Goal: Task Accomplishment & Management: Manage account settings

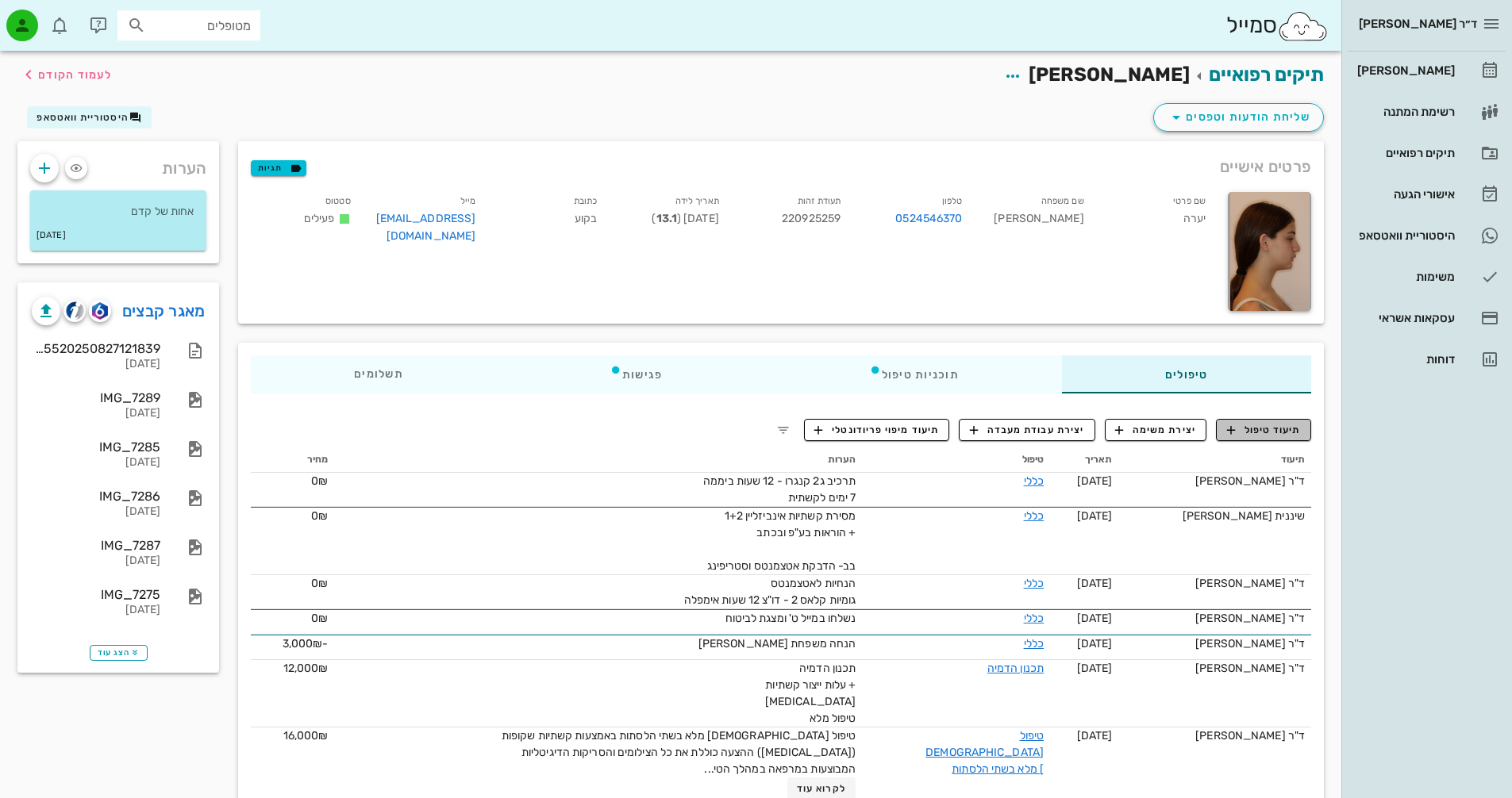
click at [1269, 427] on span "תיעוד טיפול" at bounding box center [1264, 430] width 73 height 14
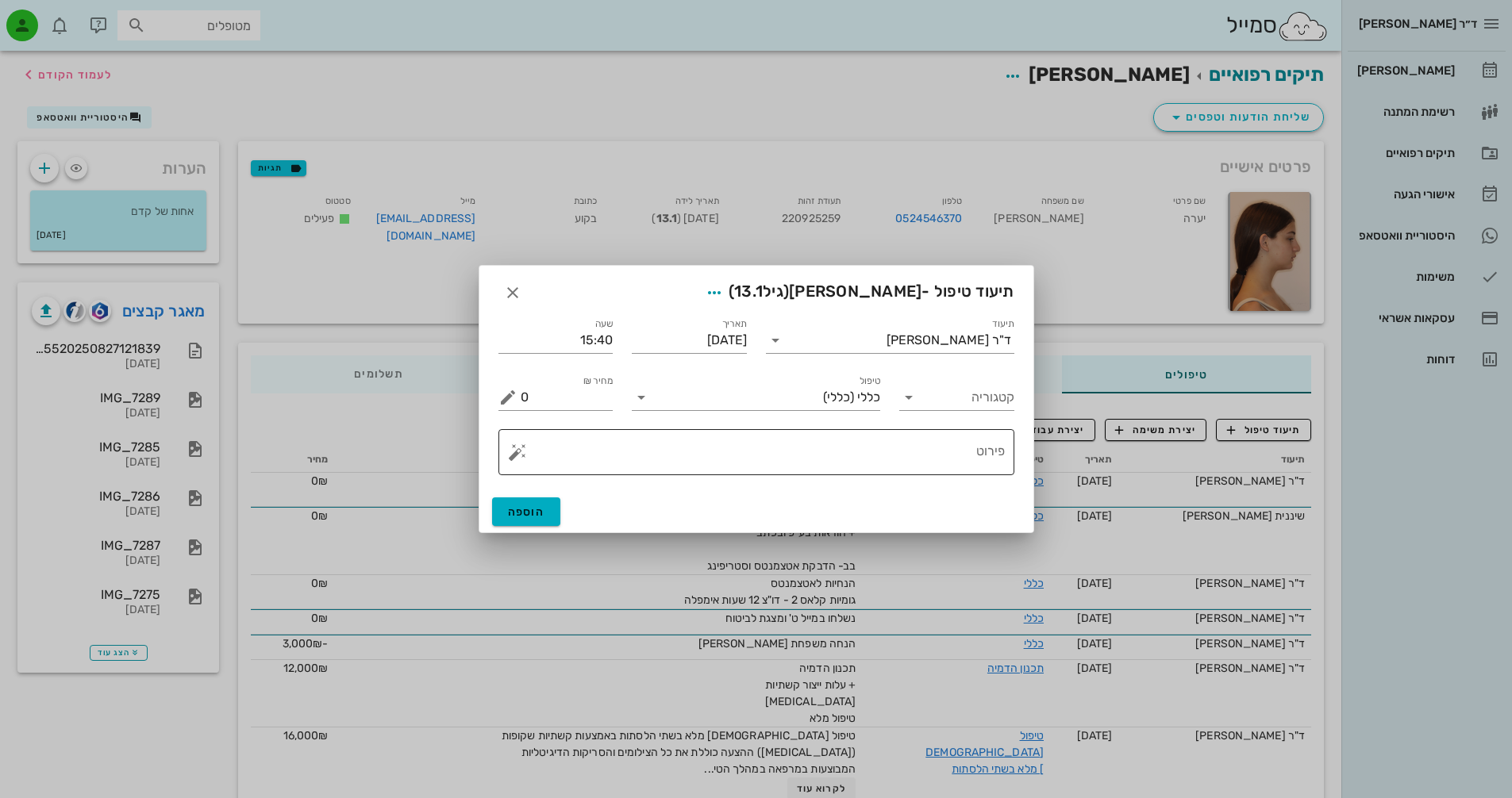
click at [513, 453] on button "button" at bounding box center [517, 452] width 19 height 19
click at [533, 388] on div "[MEDICAL_DATA]" at bounding box center [572, 389] width 129 height 32
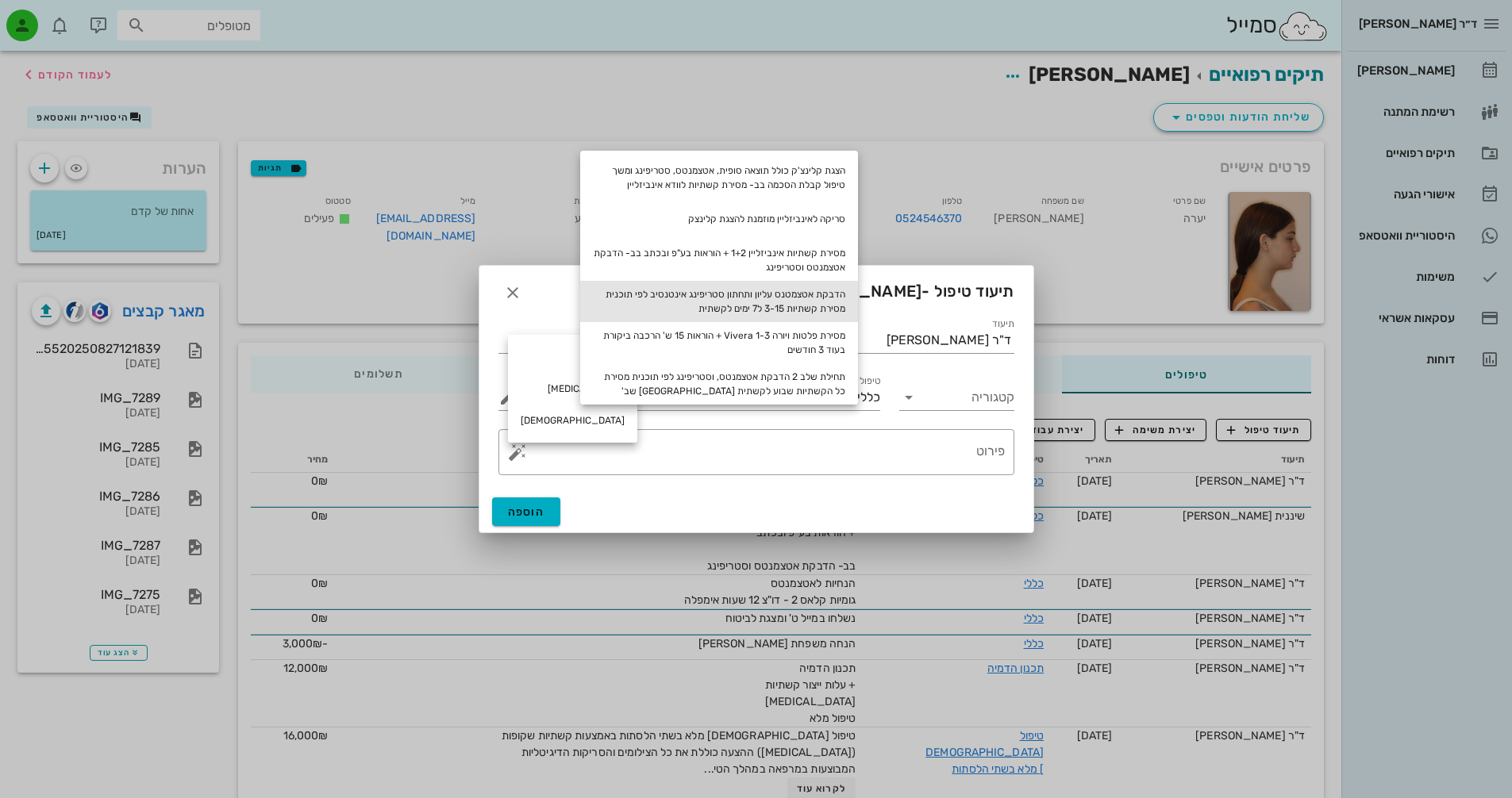
click at [834, 306] on div "הדבקת אטצמטנס עליון ותחתון סטריפינג אינטנסיב לפי תוכנית מסירת קשתיות 3-15 ל7 ימ…" at bounding box center [719, 302] width 278 height 41
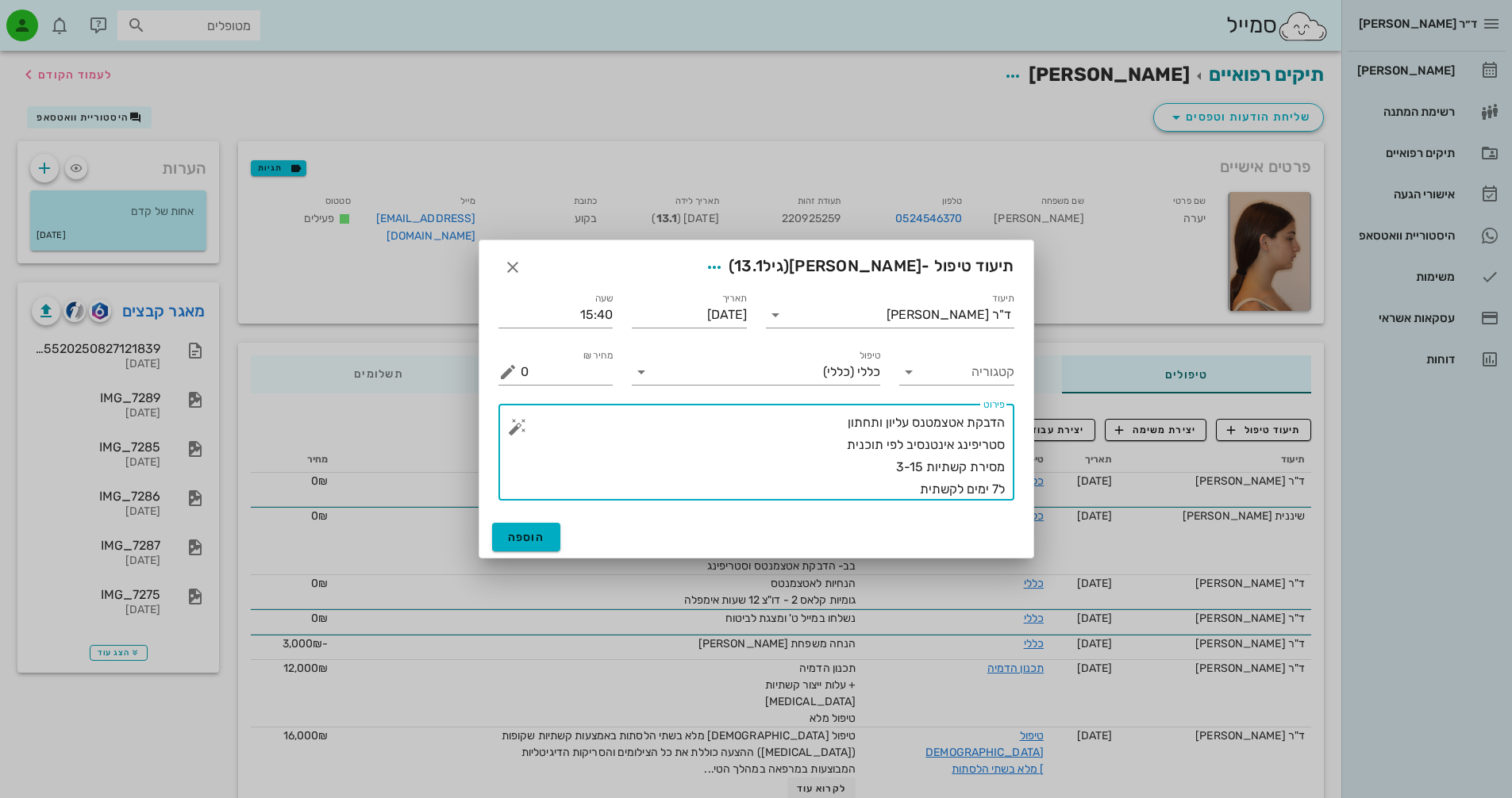
drag, startPoint x: 913, startPoint y: 464, endPoint x: 925, endPoint y: 468, distance: 12.6
click at [925, 468] on textarea "הדבקת אטצמטנס עליון ותחתון סטריפינג אינטנסיב לפי תוכנית מסירת קשתיות 3-15 ל7 ימ…" at bounding box center [762, 456] width 485 height 89
click at [943, 485] on textarea "הדבקת אטצמטנס עליון ותחתון סטריפינג אינטנסיב לפי תוכנית מסירת קשתיות 3-28 ל7 ימ…" at bounding box center [762, 456] width 485 height 89
click at [902, 493] on textarea "הדבקת אטצמטנס עליון ותחתון סטריפינג אינטנסיב לפי תוכנית מסירת קשתיות 3-28 ל7 ימ…" at bounding box center [762, 456] width 485 height 89
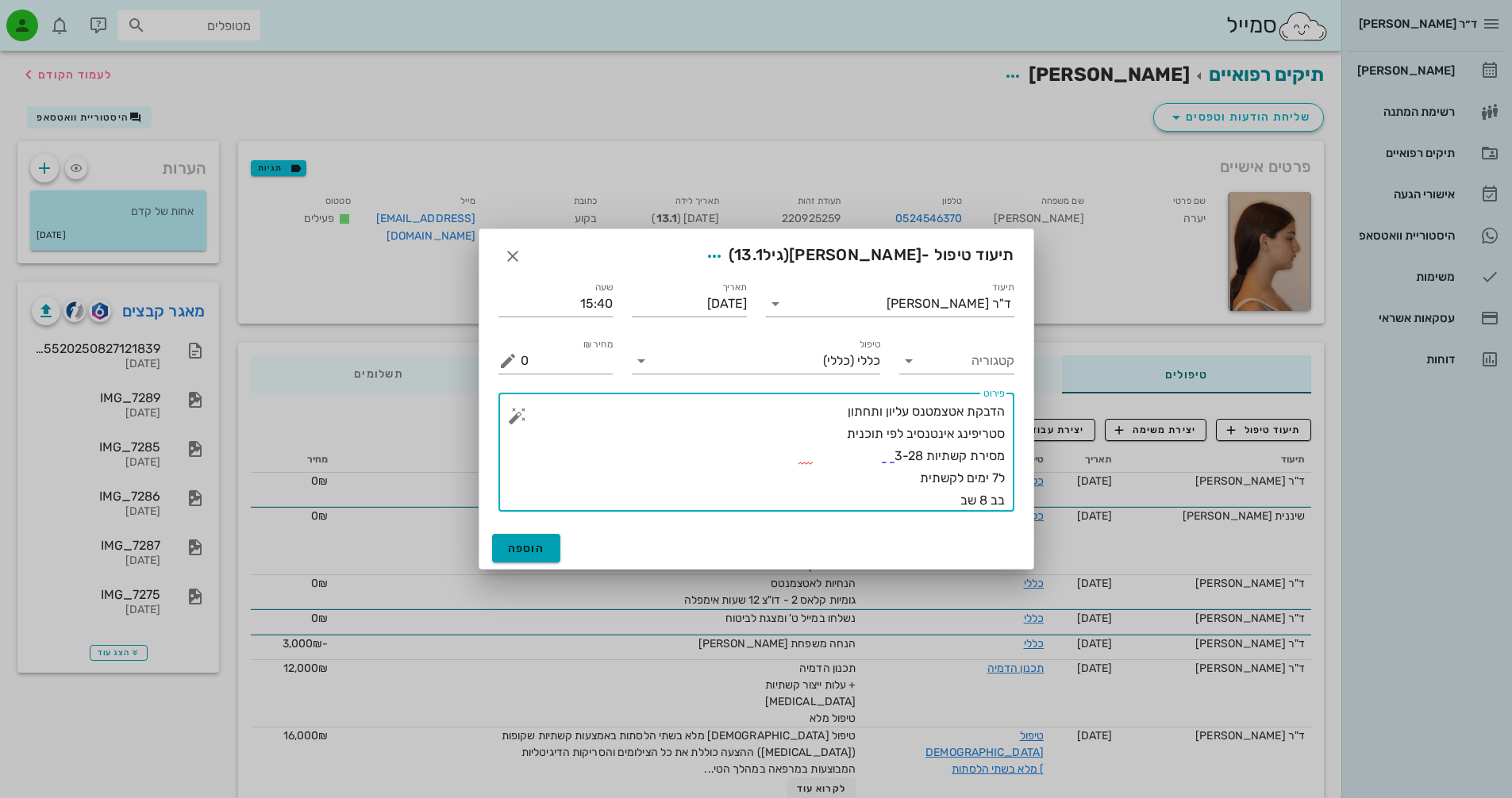
type textarea "הדבקת אטצמטנס עליון ותחתון סטריפינג אינטנסיב לפי תוכנית מסירת קשתיות 3-28 ל7 ימ…"
click at [525, 547] on span "הוספה" at bounding box center [526, 548] width 38 height 14
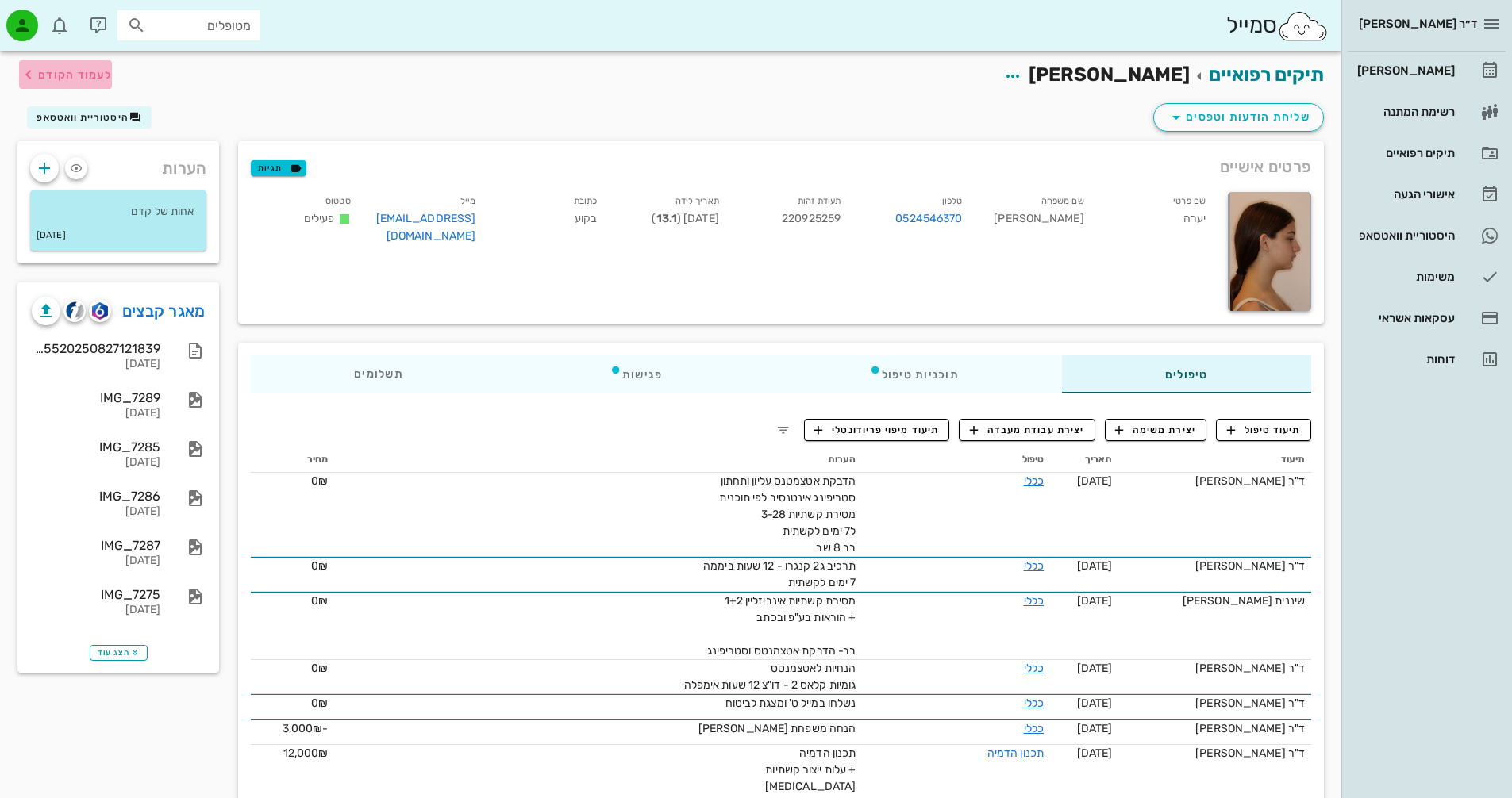
click at [70, 75] on span "לעמוד הקודם" at bounding box center [75, 75] width 73 height 14
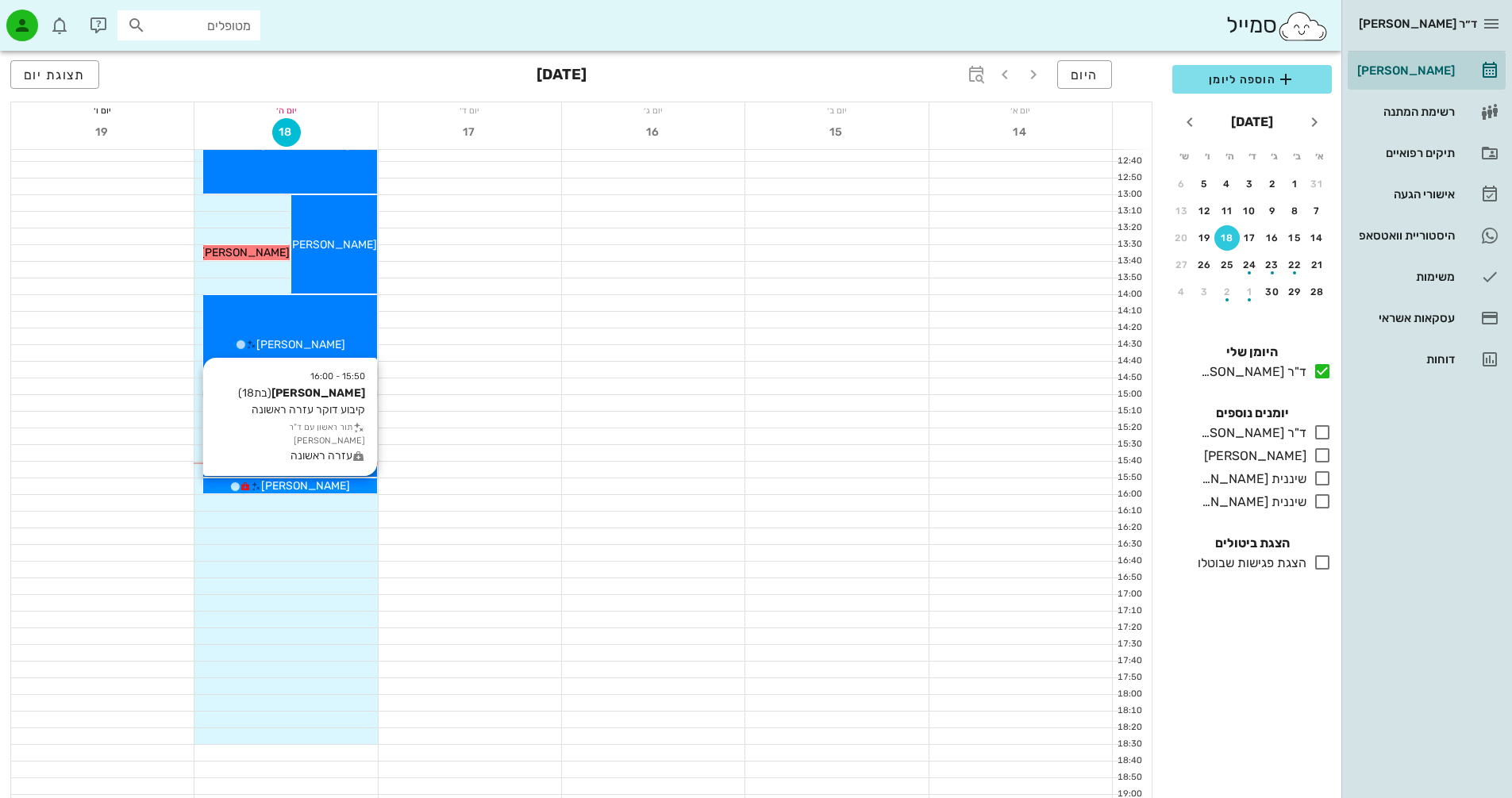
click at [338, 484] on span "[PERSON_NAME]" at bounding box center [305, 486] width 89 height 14
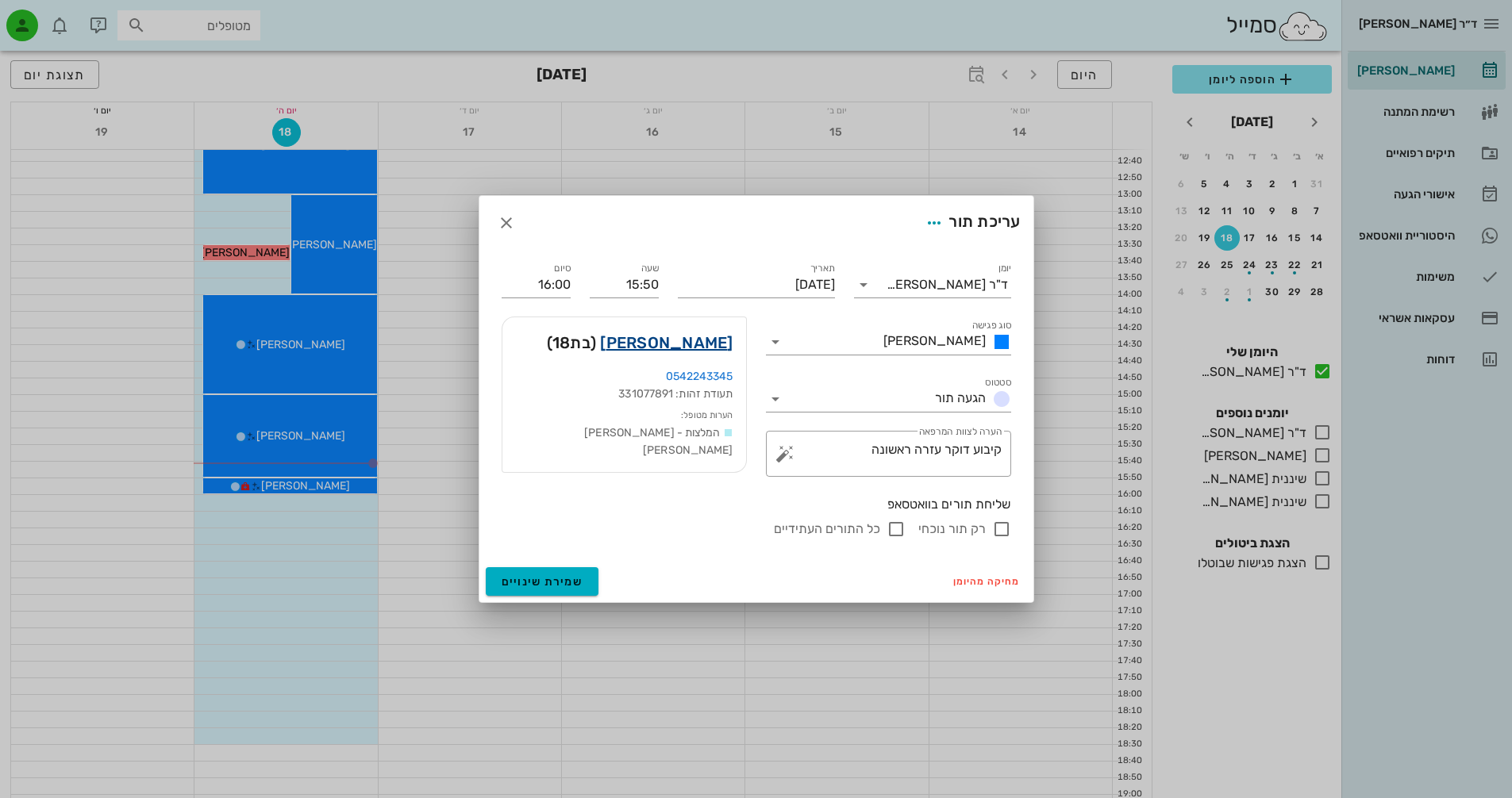
click at [705, 345] on link "[PERSON_NAME]" at bounding box center [667, 343] width 133 height 26
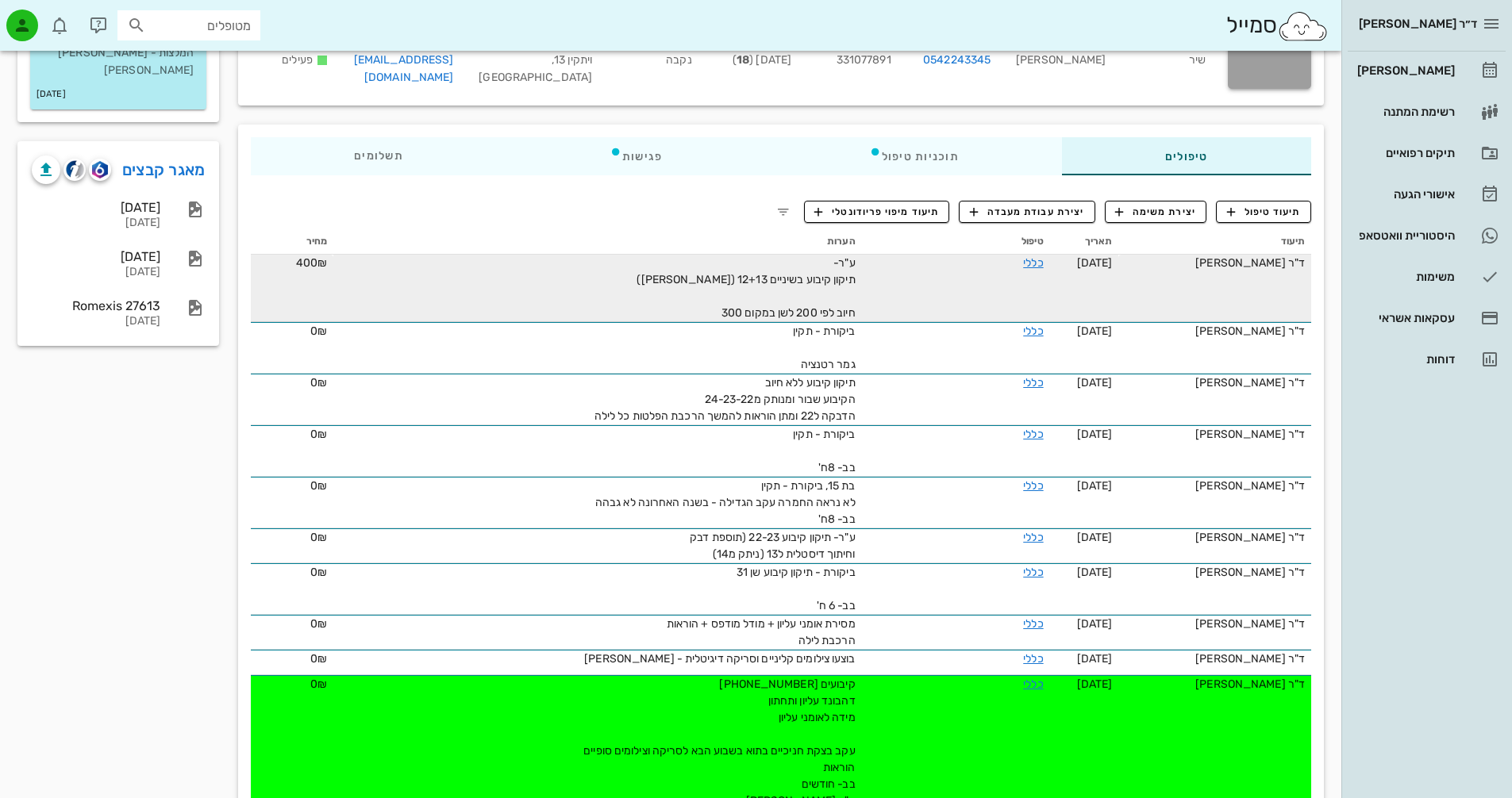
scroll to position [79, 0]
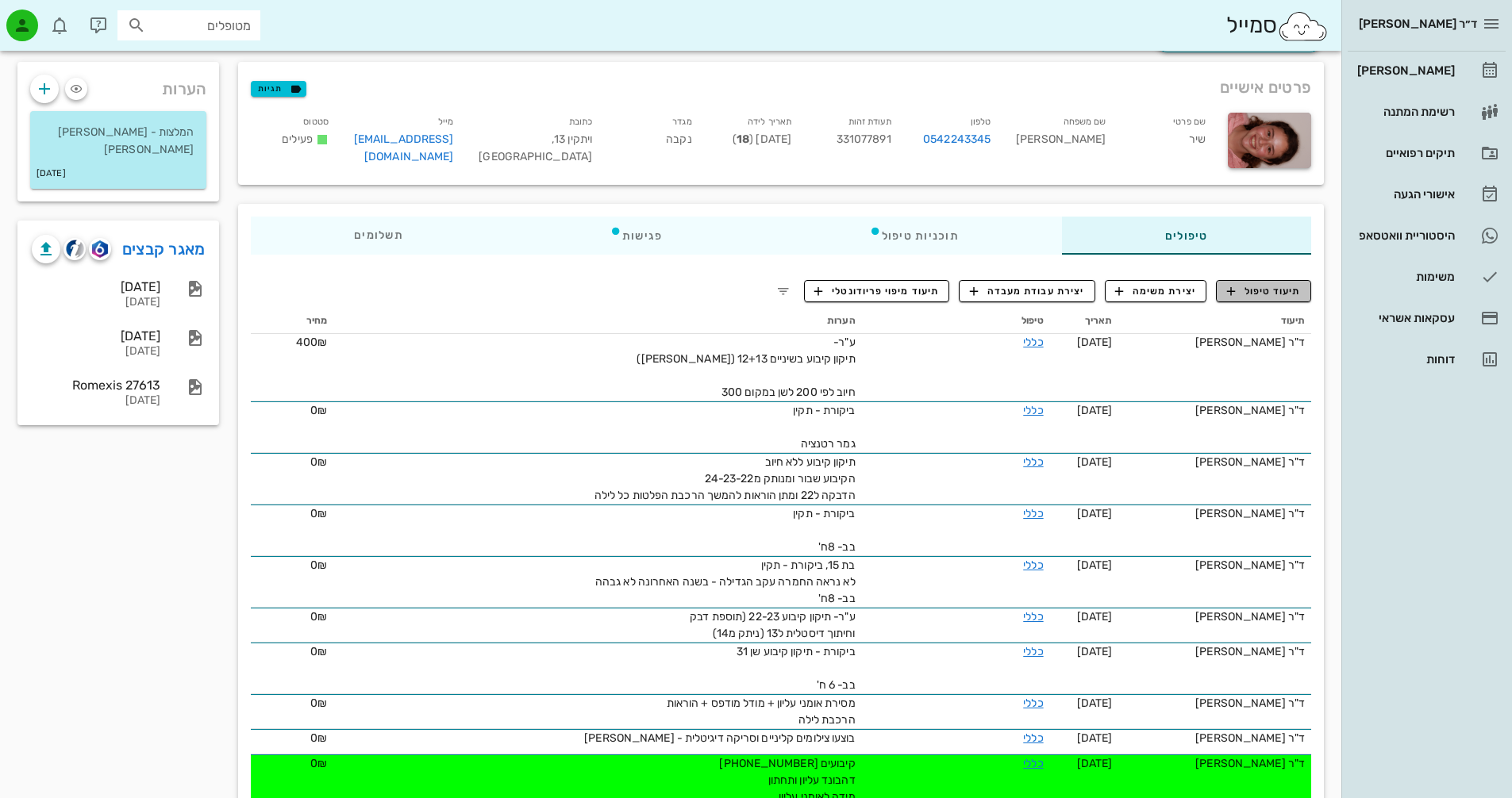
click at [1256, 293] on span "תיעוד טיפול" at bounding box center [1264, 291] width 73 height 14
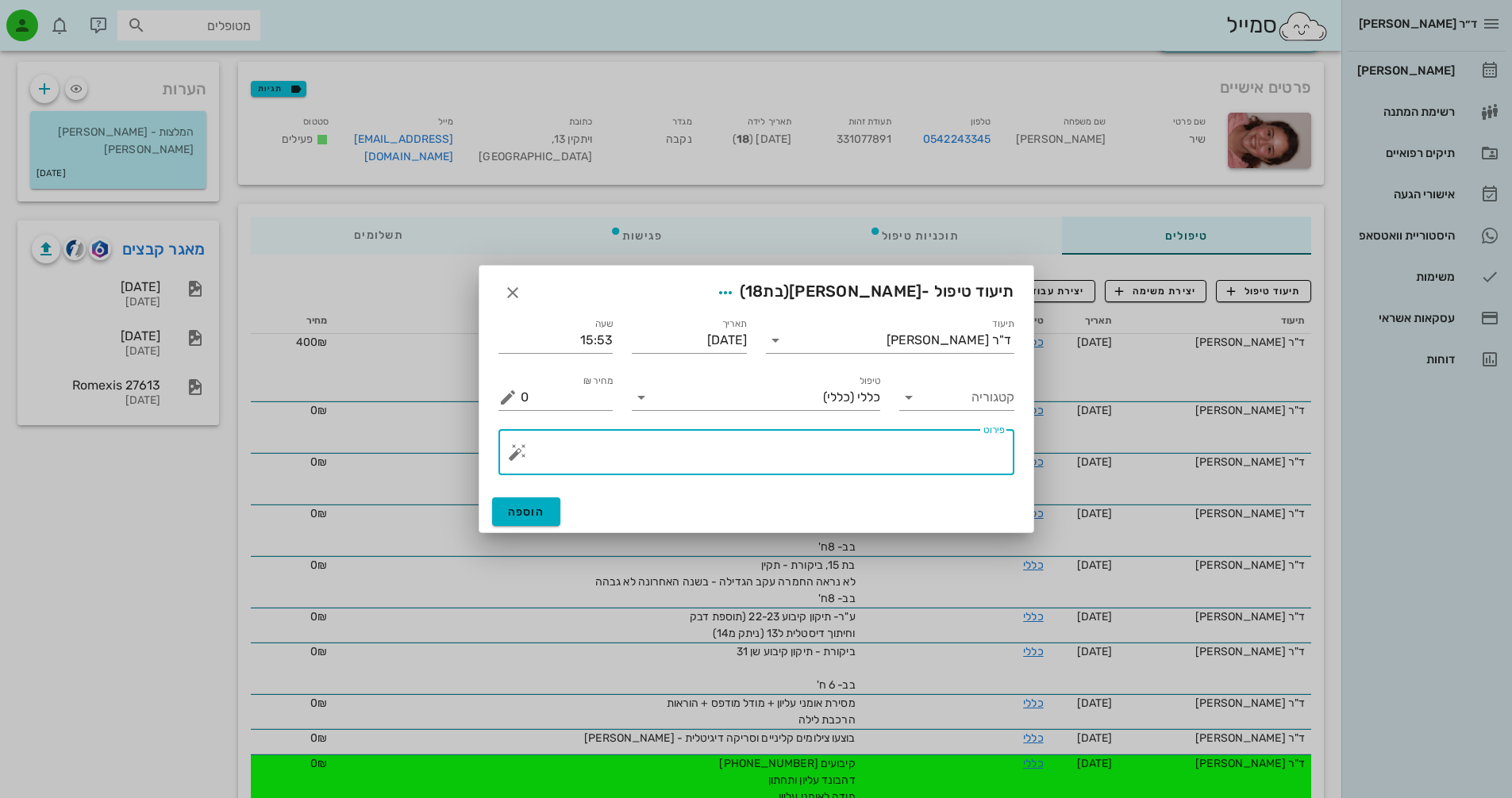
click at [917, 451] on textarea "פירוט" at bounding box center [762, 456] width 485 height 38
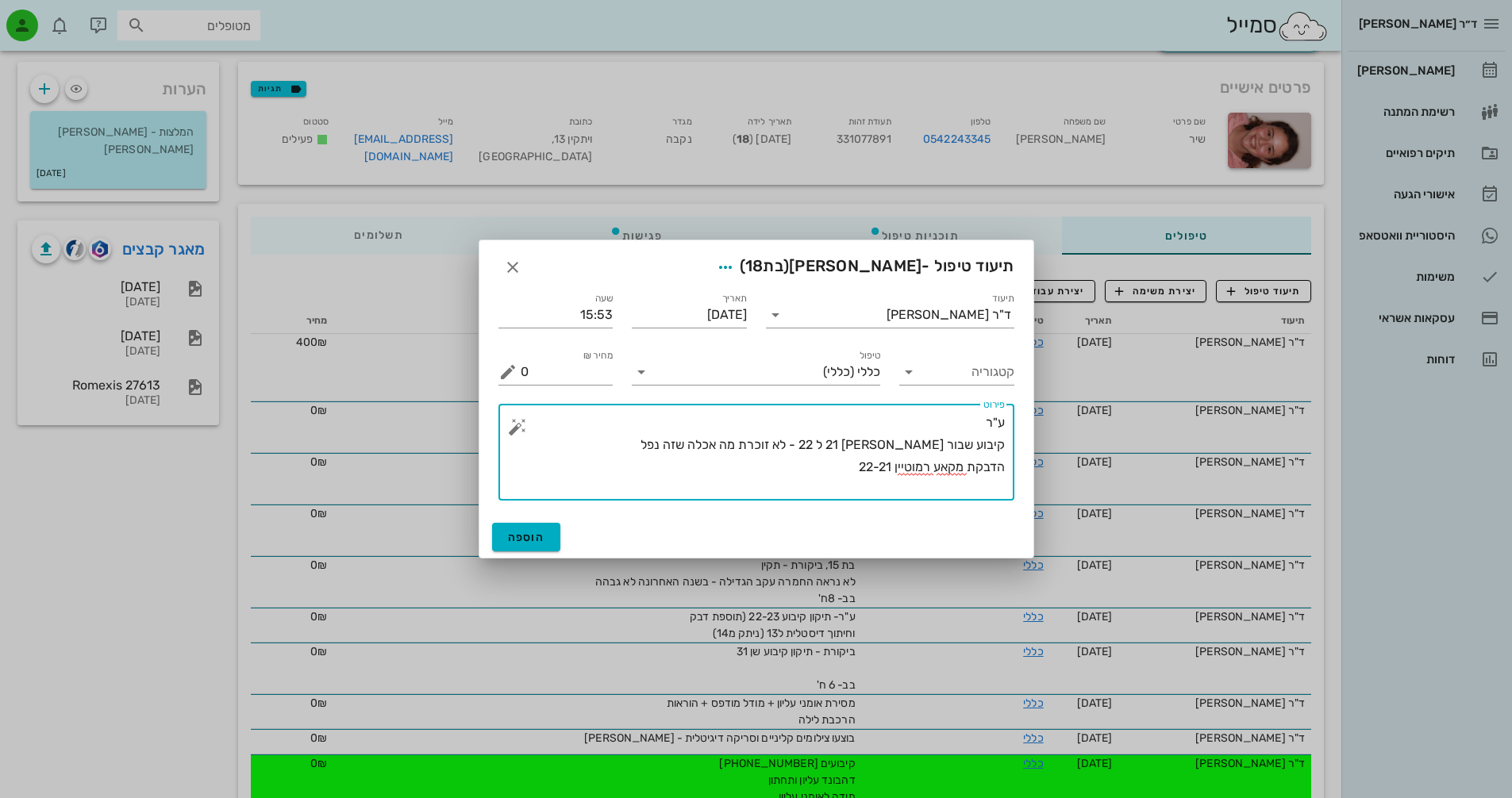
drag, startPoint x: 840, startPoint y: 466, endPoint x: 854, endPoint y: 464, distance: 14.1
click at [841, 466] on textarea "ע"ר קיבוע שבור [PERSON_NAME] 21 ל 22 - לא זוכרת מה אכלה שזה נפל הדבקת מקאע רמוט…" at bounding box center [762, 456] width 485 height 89
type textarea "ע"ר קיבוע שבור [PERSON_NAME] 21 ל 22 - לא זוכרת מה אכלה שזה נפל הדבקת מקאע רמוט…"
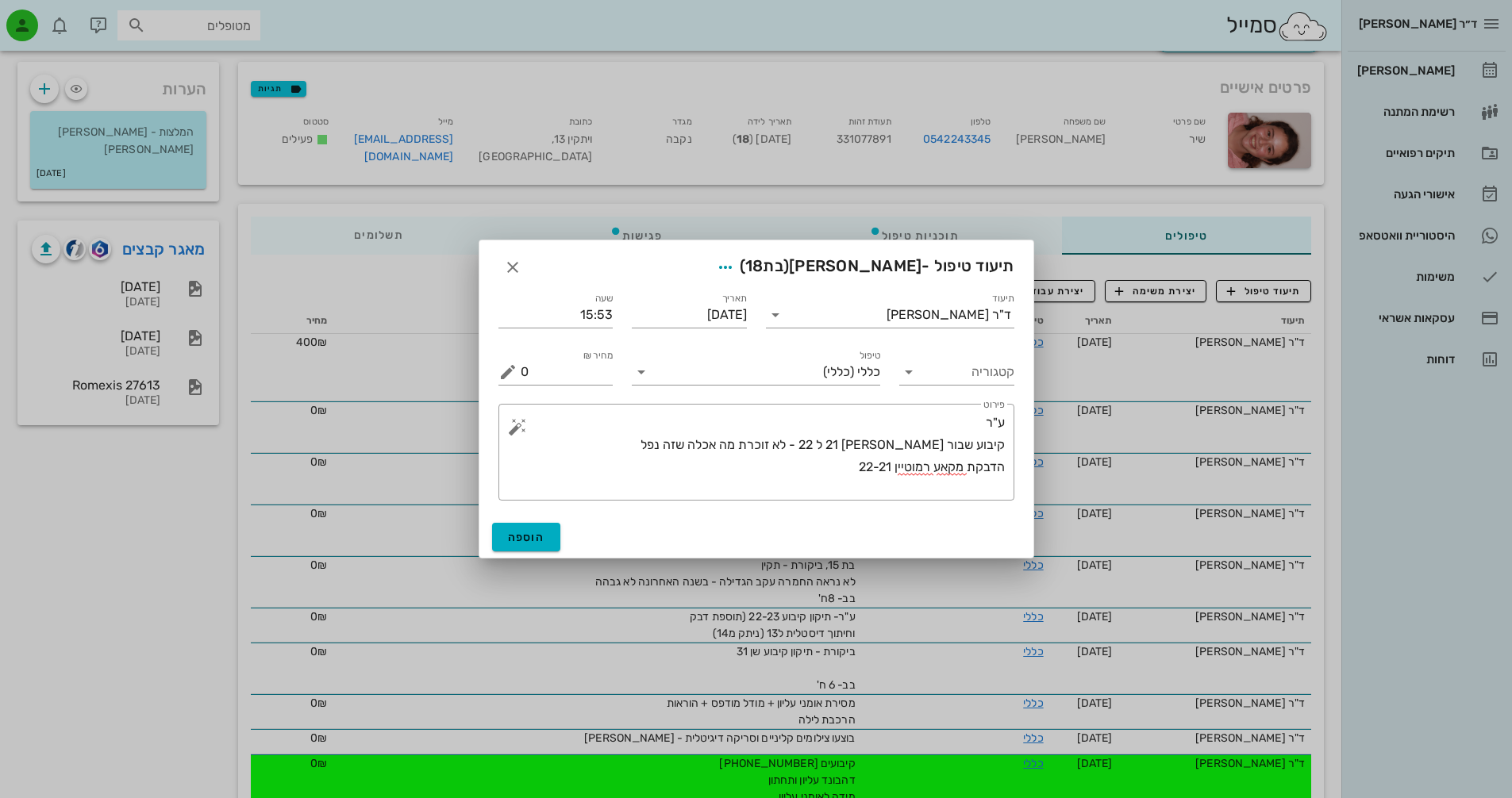
click at [853, 270] on span "[PERSON_NAME]" at bounding box center [855, 266] width 133 height 19
drag, startPoint x: 685, startPoint y: 250, endPoint x: 691, endPoint y: 341, distance: 91.2
click at [691, 342] on div "תיעוד טיפול - [PERSON_NAME] (בת 18 ) תיעוד ד"ר [PERSON_NAME] תאריך [DATE] שעה 1…" at bounding box center [757, 399] width 556 height 319
click at [520, 538] on span "הוספה" at bounding box center [526, 537] width 38 height 14
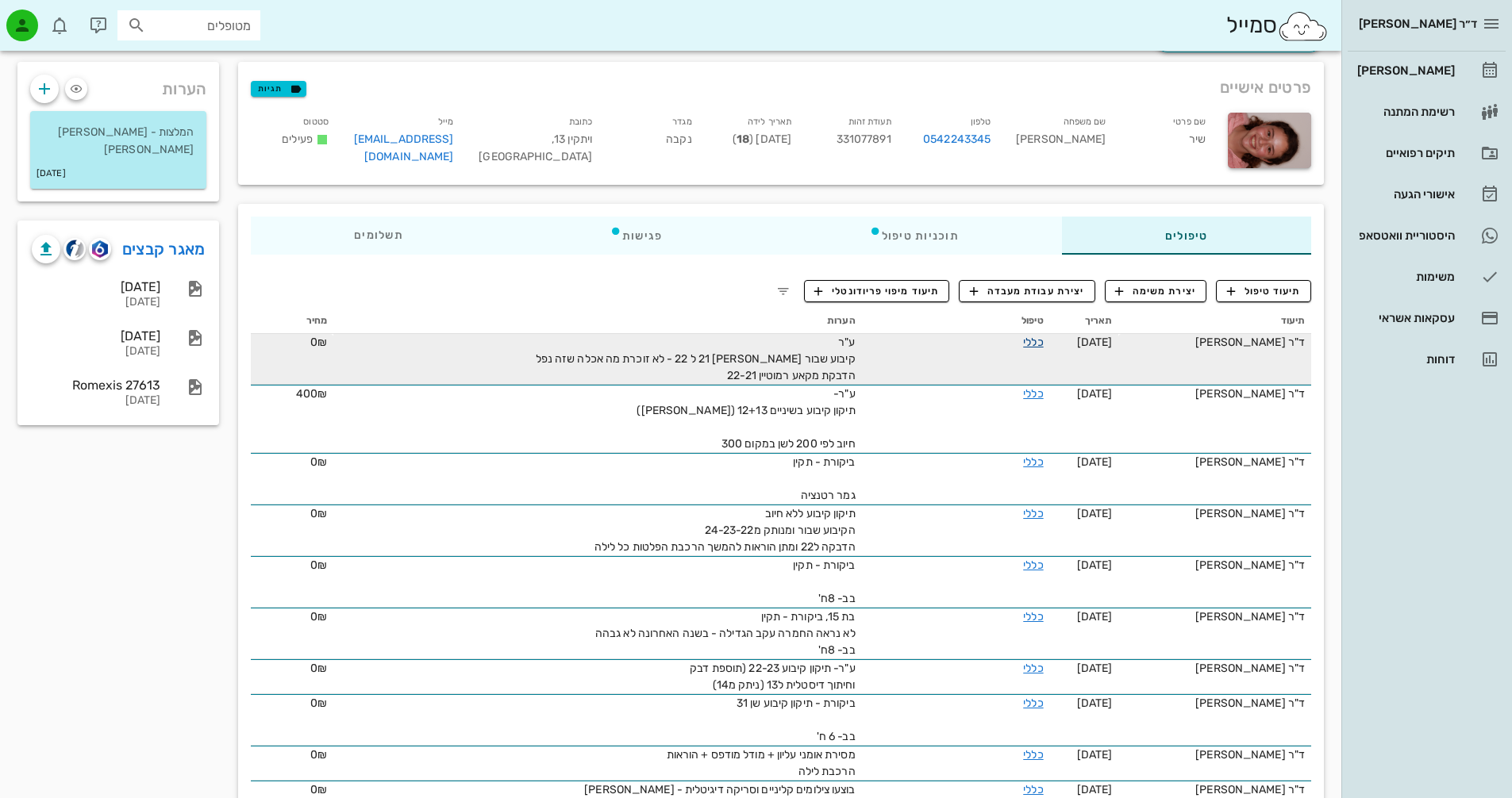
click at [1034, 336] on link "כללי" at bounding box center [1033, 342] width 20 height 14
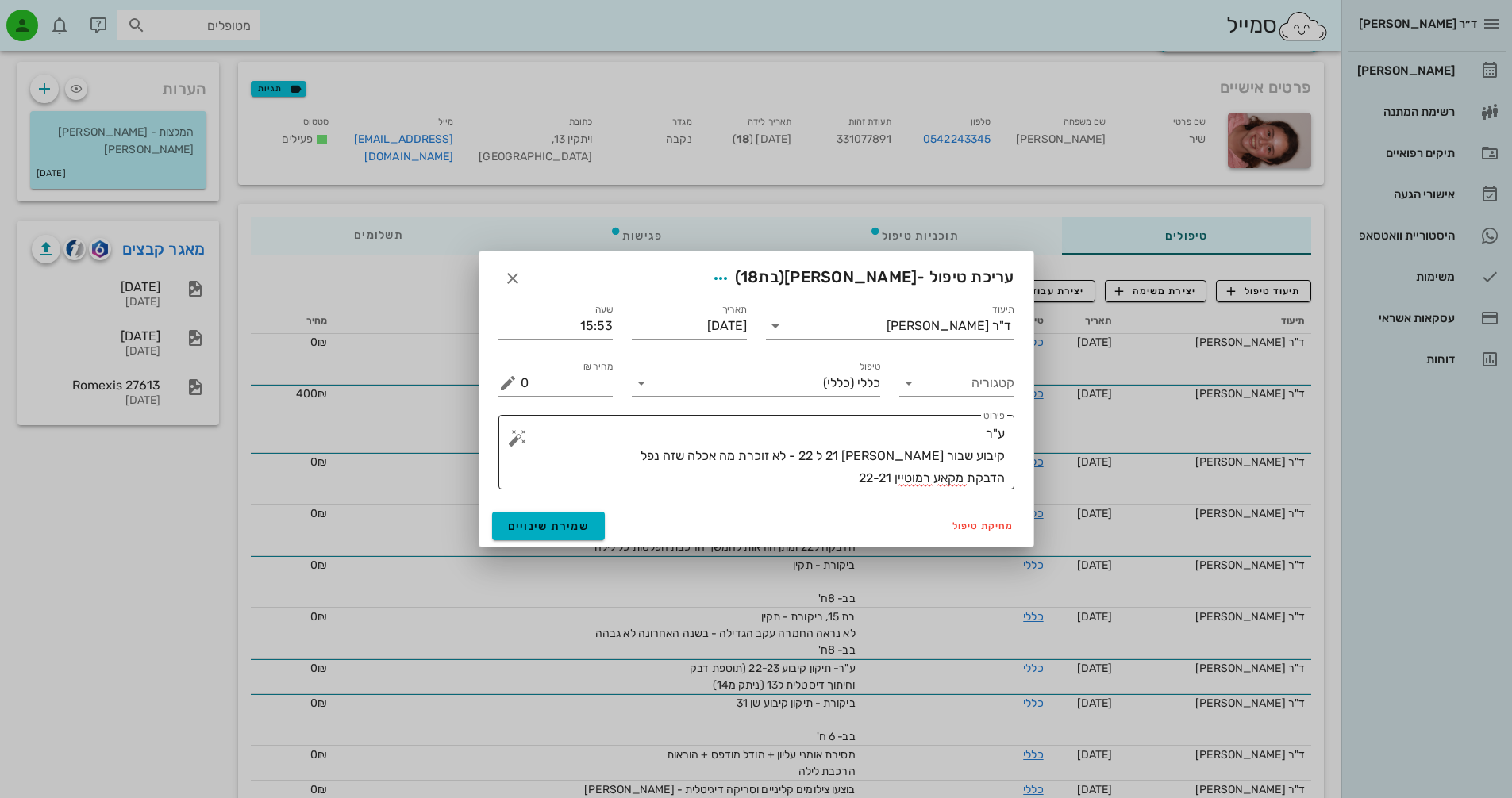
click at [812, 480] on textarea "ע"ר קיבוע שבור [PERSON_NAME] 21 ל 22 - לא זוכרת מה אכלה שזה נפל הדבקת מקאע רמוט…" at bounding box center [762, 456] width 485 height 67
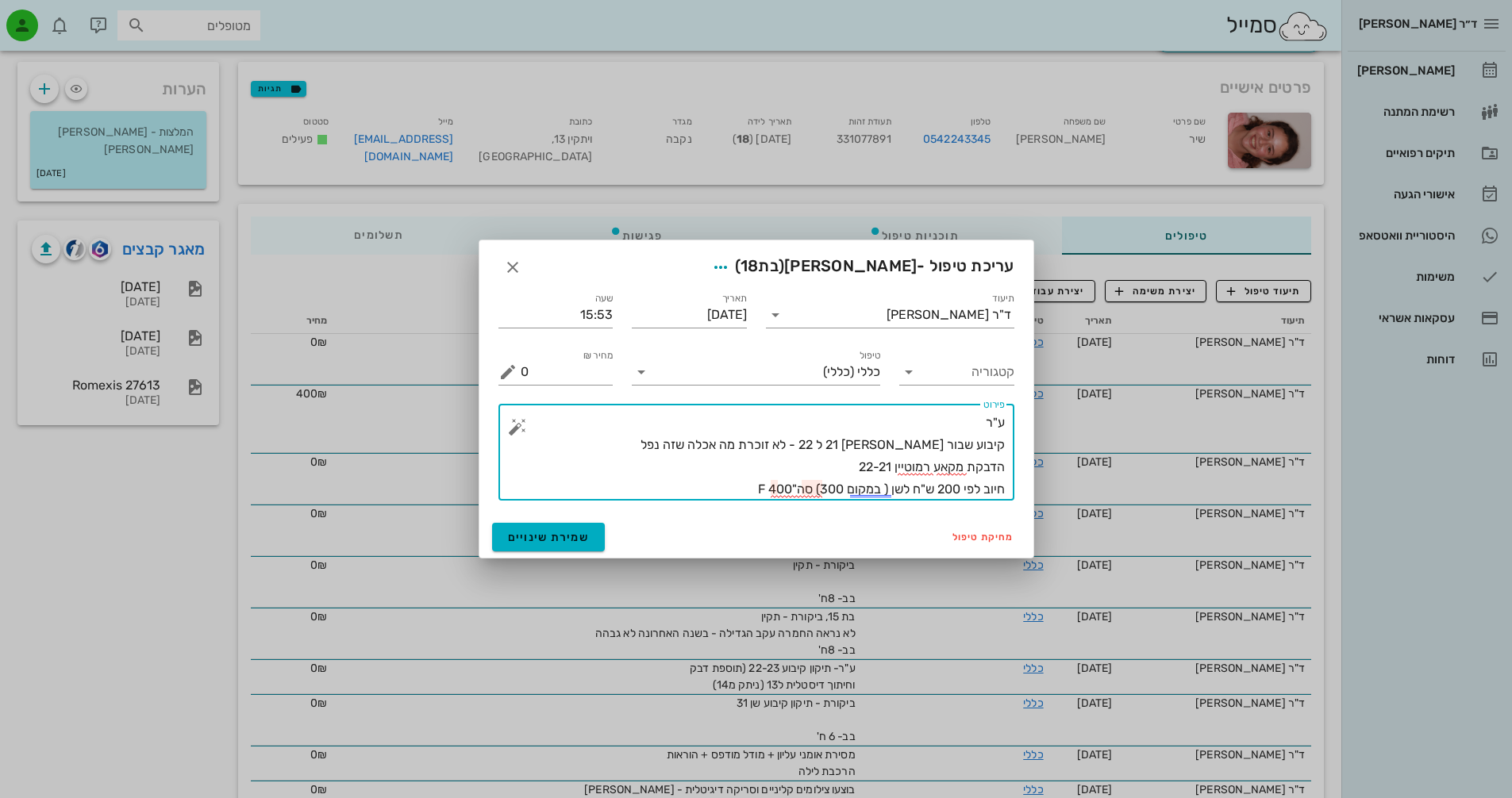
click at [760, 489] on textarea "ע"ר קיבוע שבור [PERSON_NAME] 21 ל 22 - לא זוכרת מה אכלה שזה נפל הדבקת מקאע רמוט…" at bounding box center [762, 456] width 485 height 89
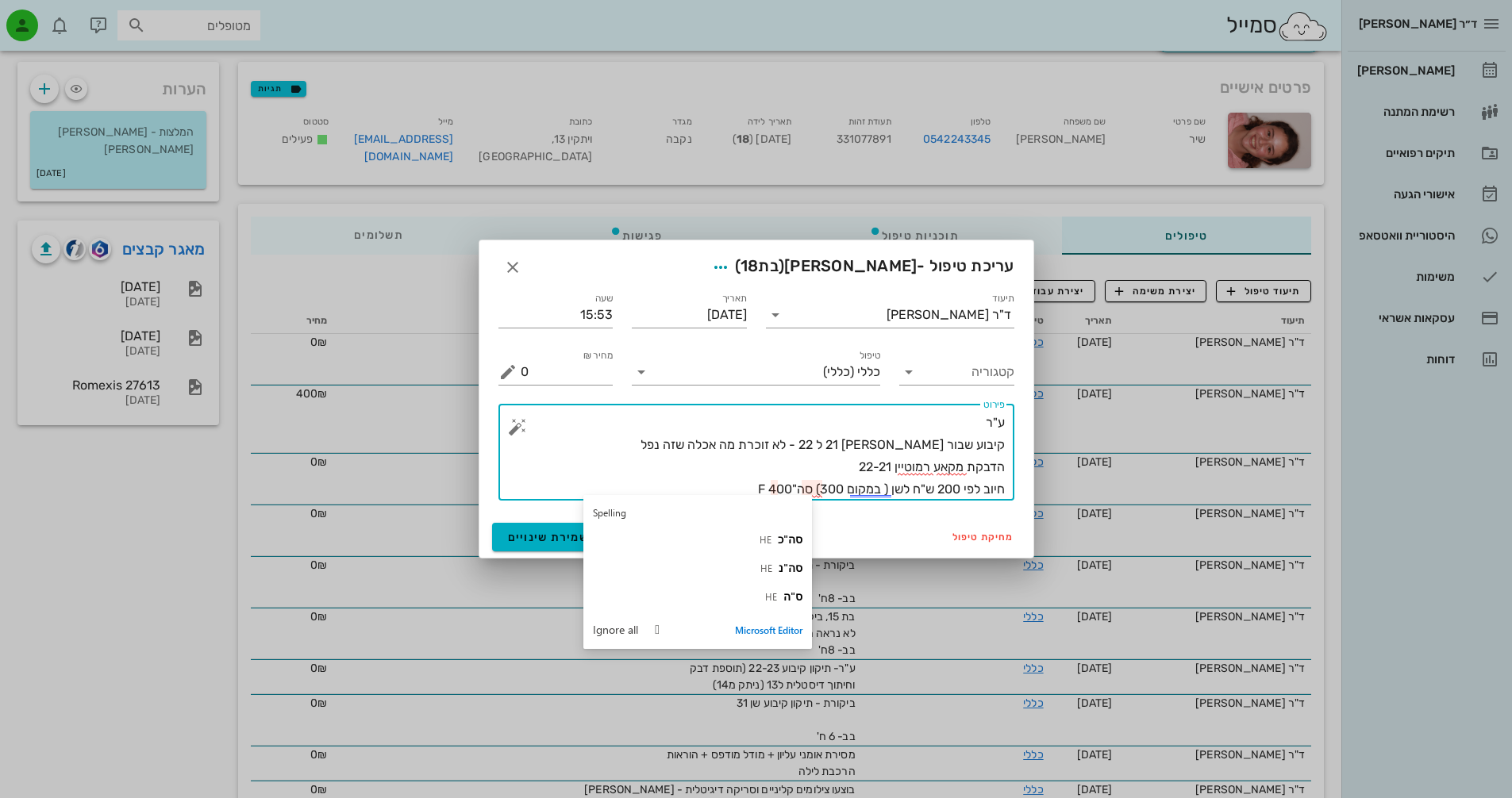
click at [760, 489] on textarea "ע"ר קיבוע שבור [PERSON_NAME] 21 ל 22 - לא זוכרת מה אכלה שזה נפל הדבקת מקאע רמוט…" at bounding box center [762, 456] width 485 height 89
click at [804, 485] on textarea "ע"ר קיבוע שבור [PERSON_NAME] 21 ל 22 - לא זוכרת מה אכלה שזה נפל הדבקת מקאע רמוט…" at bounding box center [762, 456] width 485 height 89
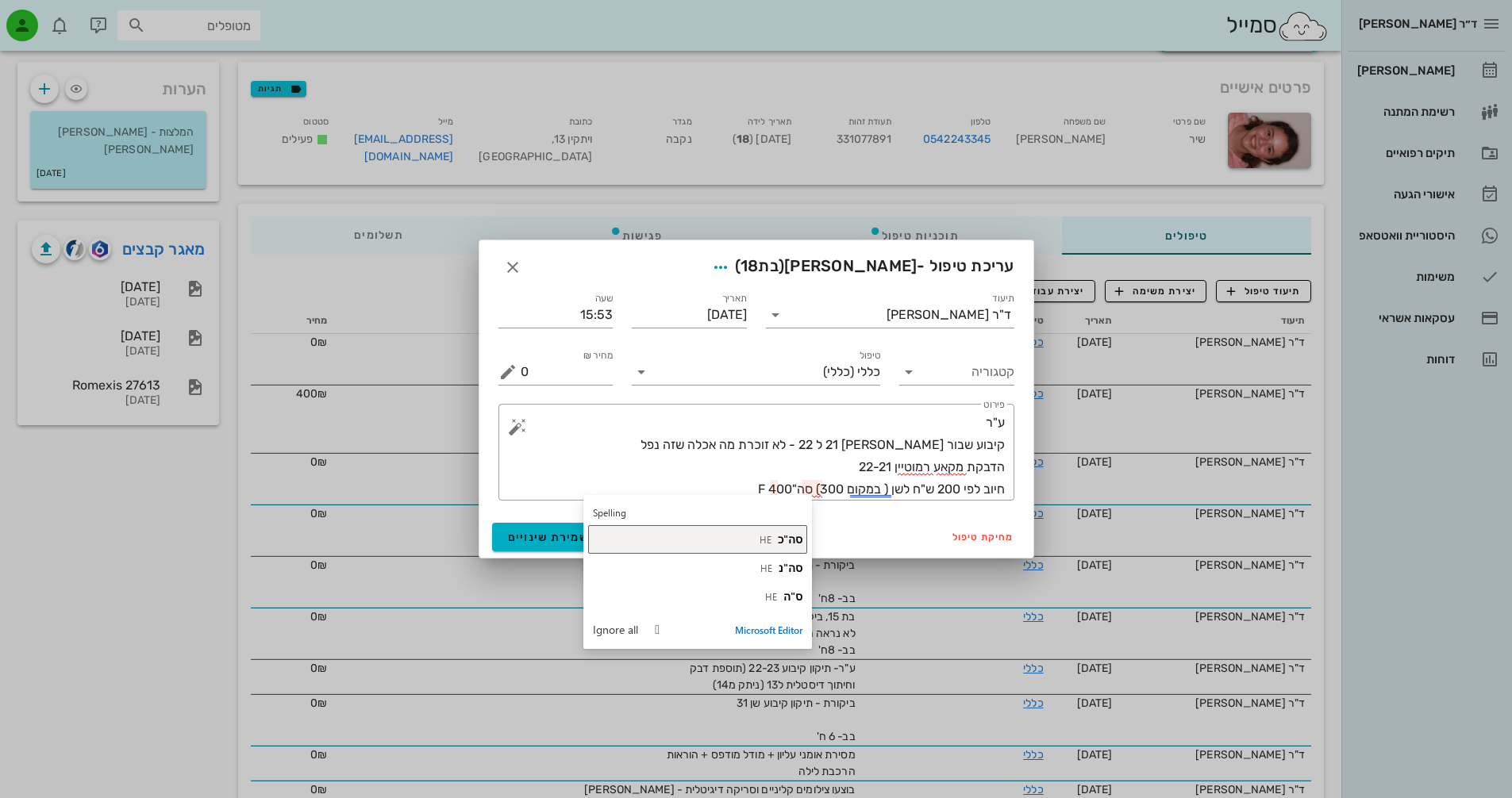
click at [785, 538] on span "סה"כ" at bounding box center [790, 539] width 25 height 15
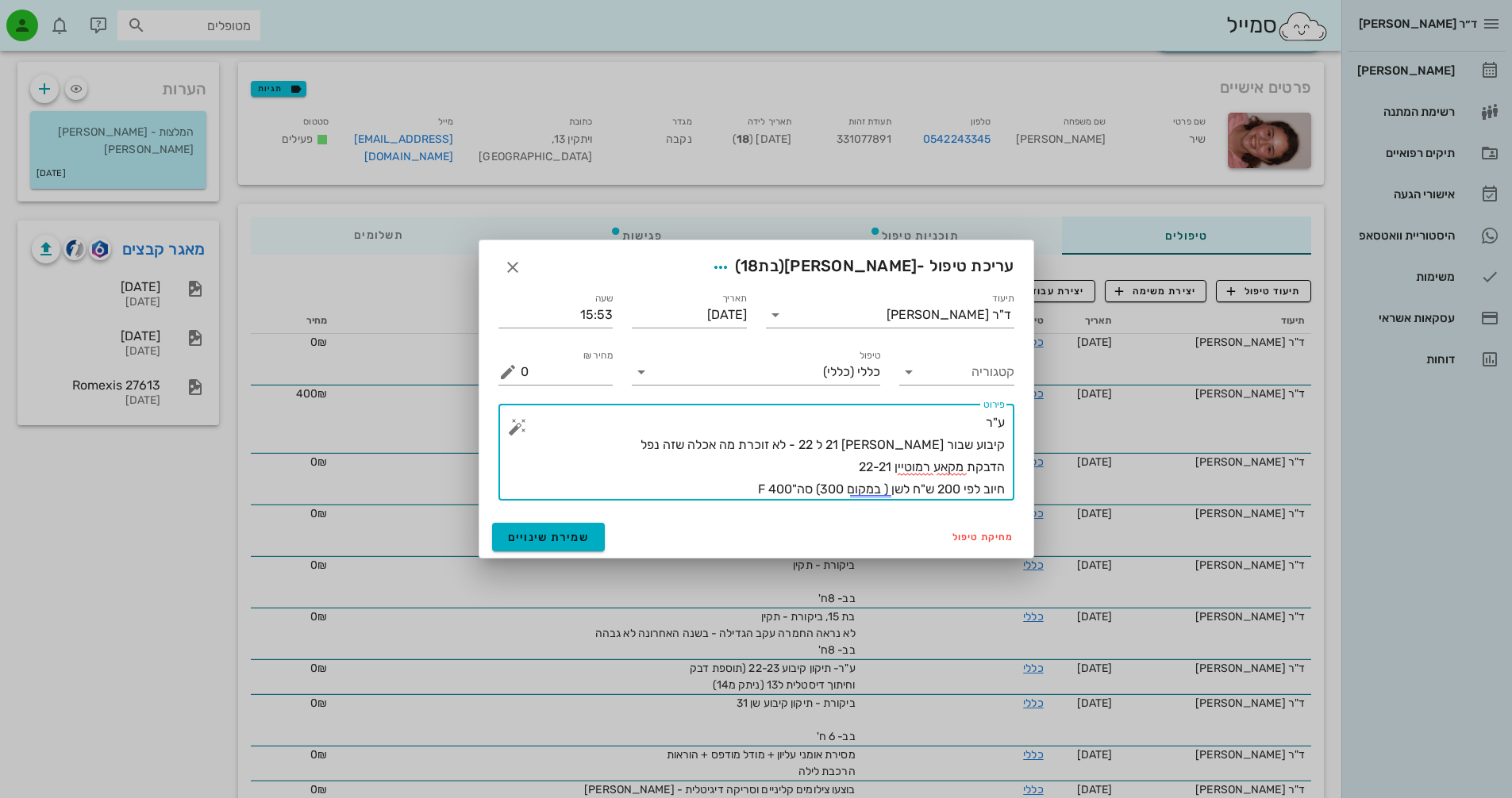
click at [743, 493] on textarea "ע"ר קיבוע שבור [PERSON_NAME] 21 ל 22 - לא זוכרת מה אכלה שזה נפל הדבקת מקאע רמוט…" at bounding box center [762, 456] width 485 height 89
type textarea "ע"ר קיבוע שבור [PERSON_NAME] 21 ל 22 - לא זוכרת מה אכלה שזה נפל הדבקת מקאע רמוט…"
click at [534, 553] on div "מחיקת טיפול שמירת שינויים" at bounding box center [757, 537] width 554 height 41
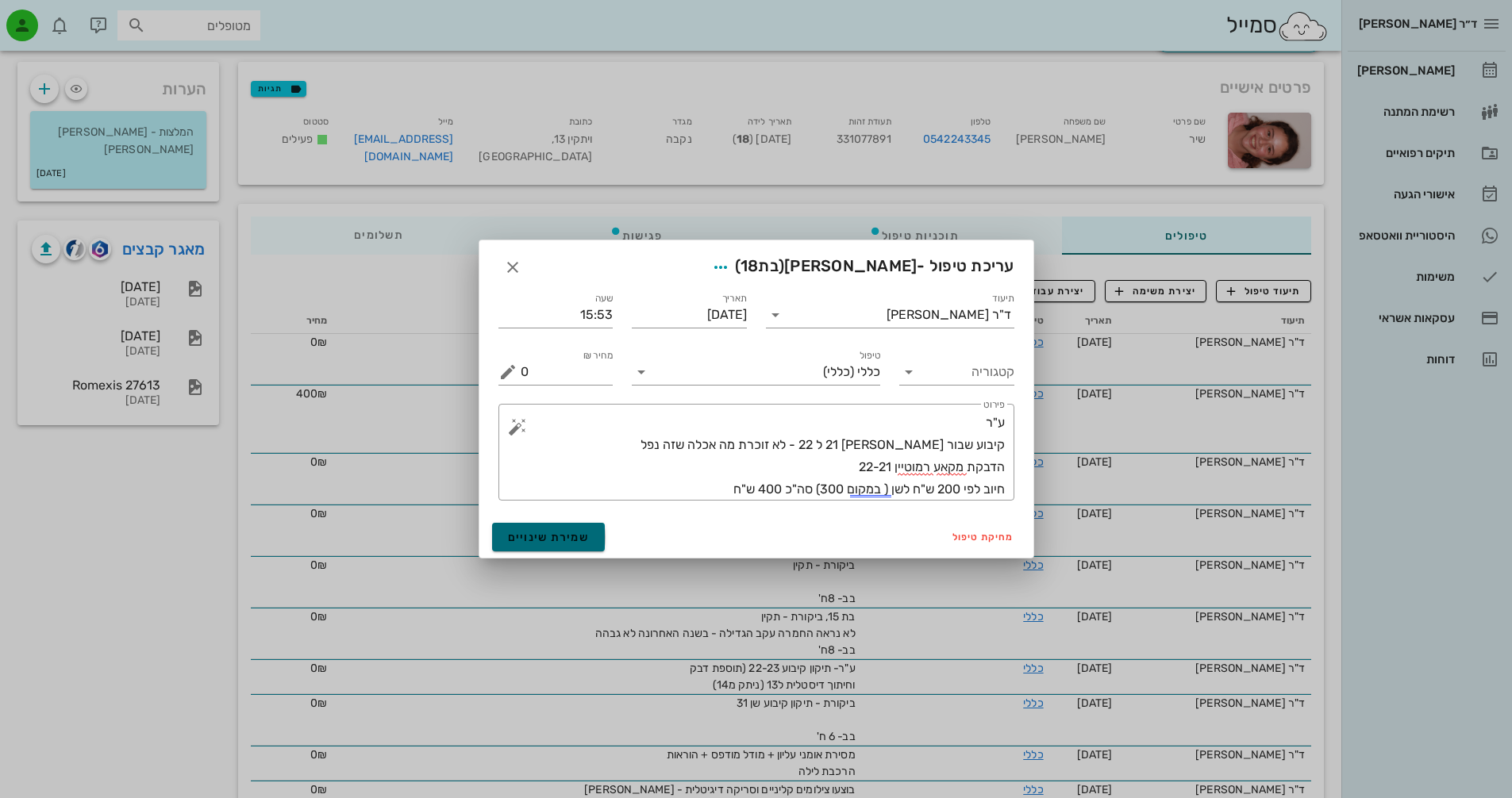
click at [538, 539] on span "שמירת שינויים" at bounding box center [548, 537] width 81 height 14
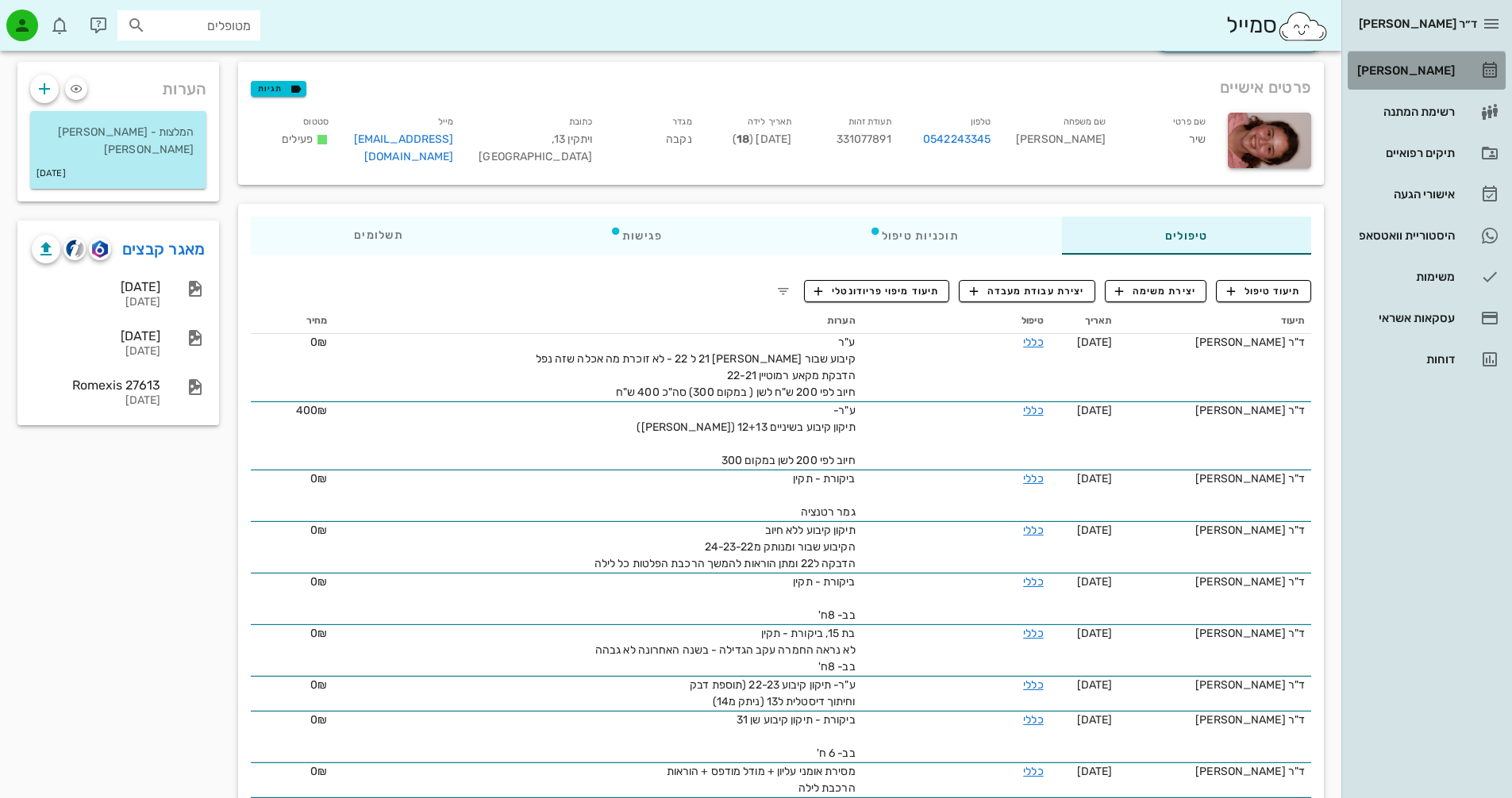
click at [1445, 74] on div "[PERSON_NAME]" at bounding box center [1404, 71] width 101 height 13
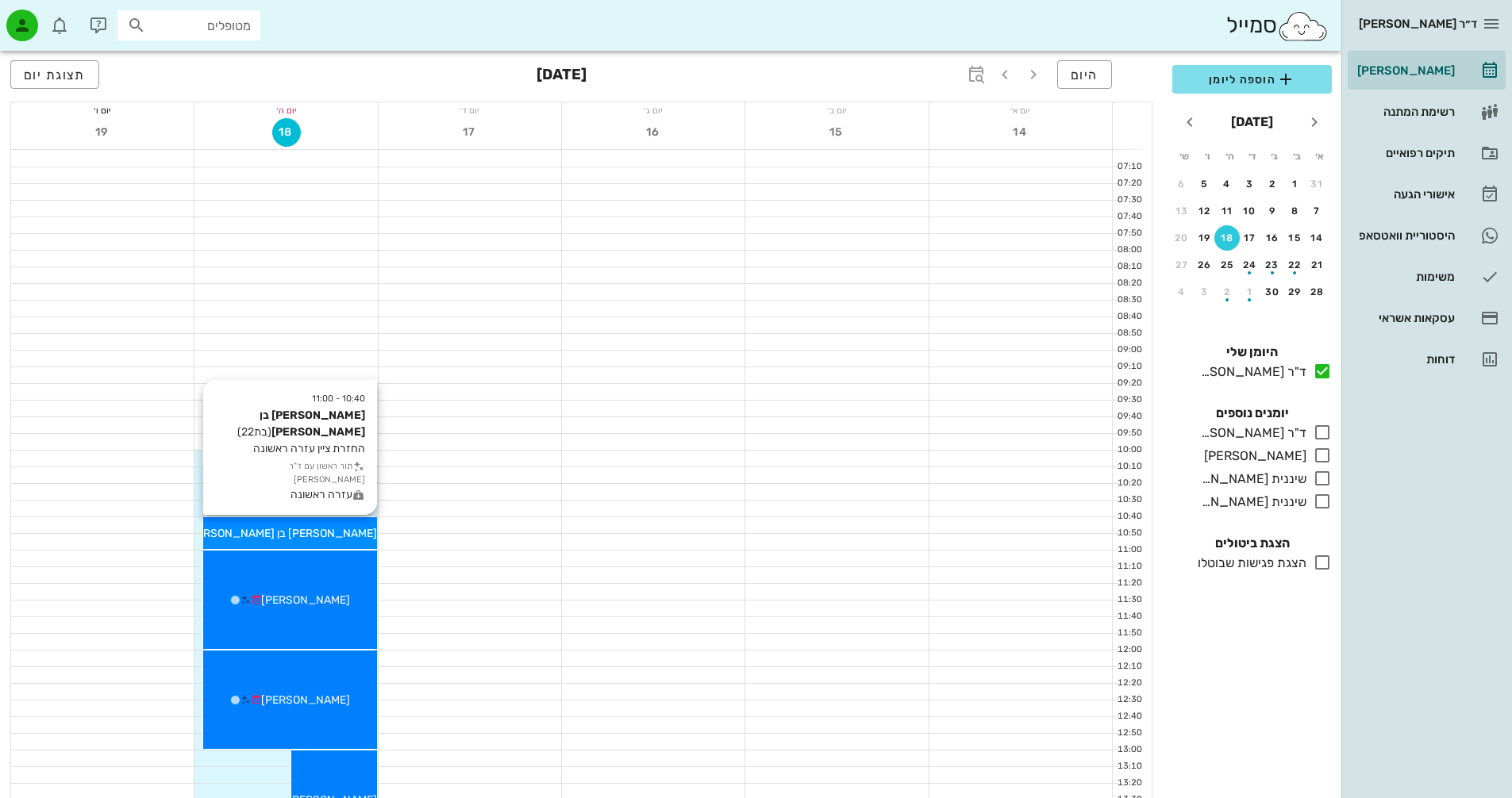
click at [338, 527] on div "[PERSON_NAME] בן [PERSON_NAME]" at bounding box center [290, 533] width 173 height 17
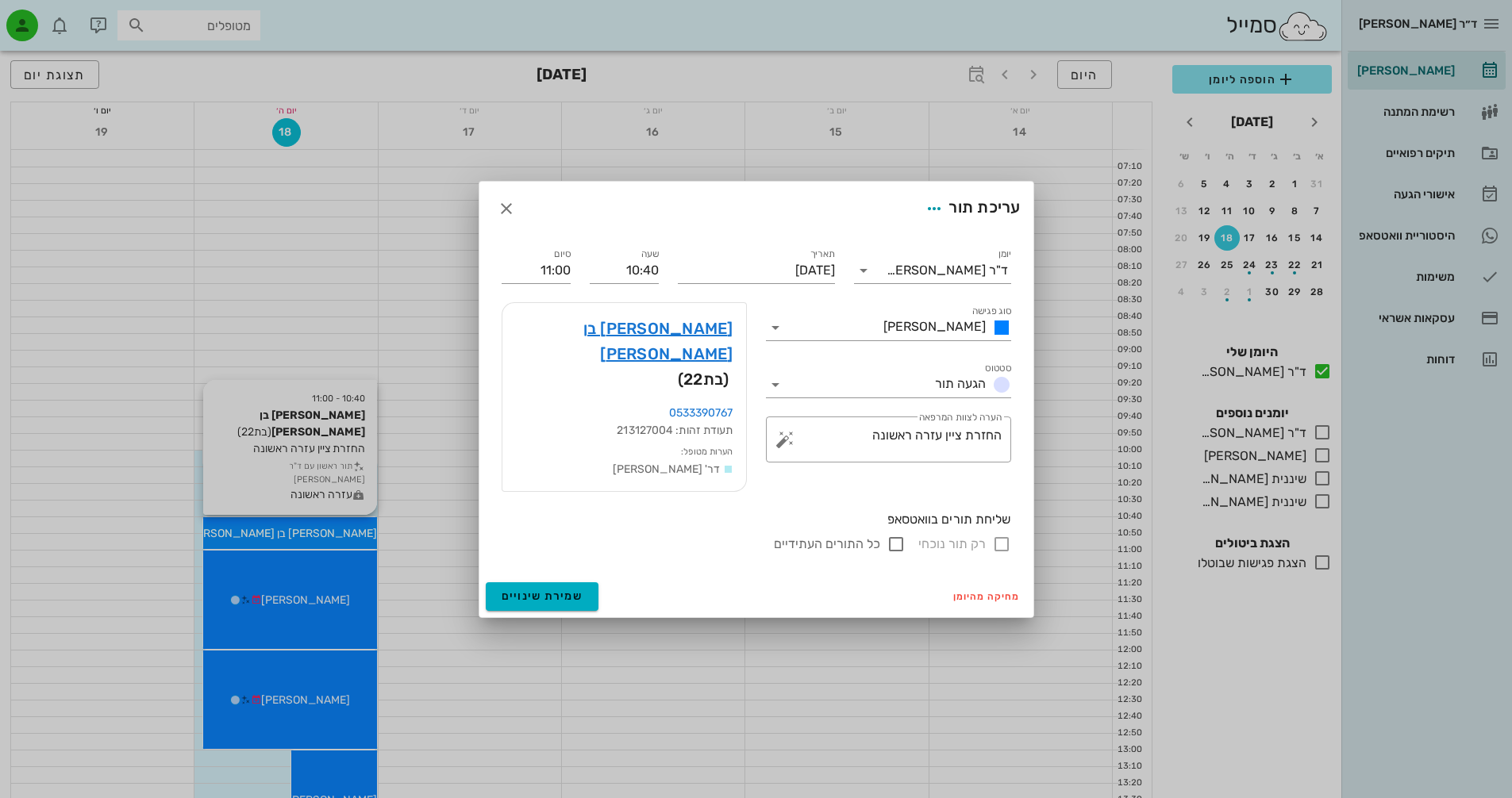
click at [338, 527] on div at bounding box center [756, 399] width 1512 height 798
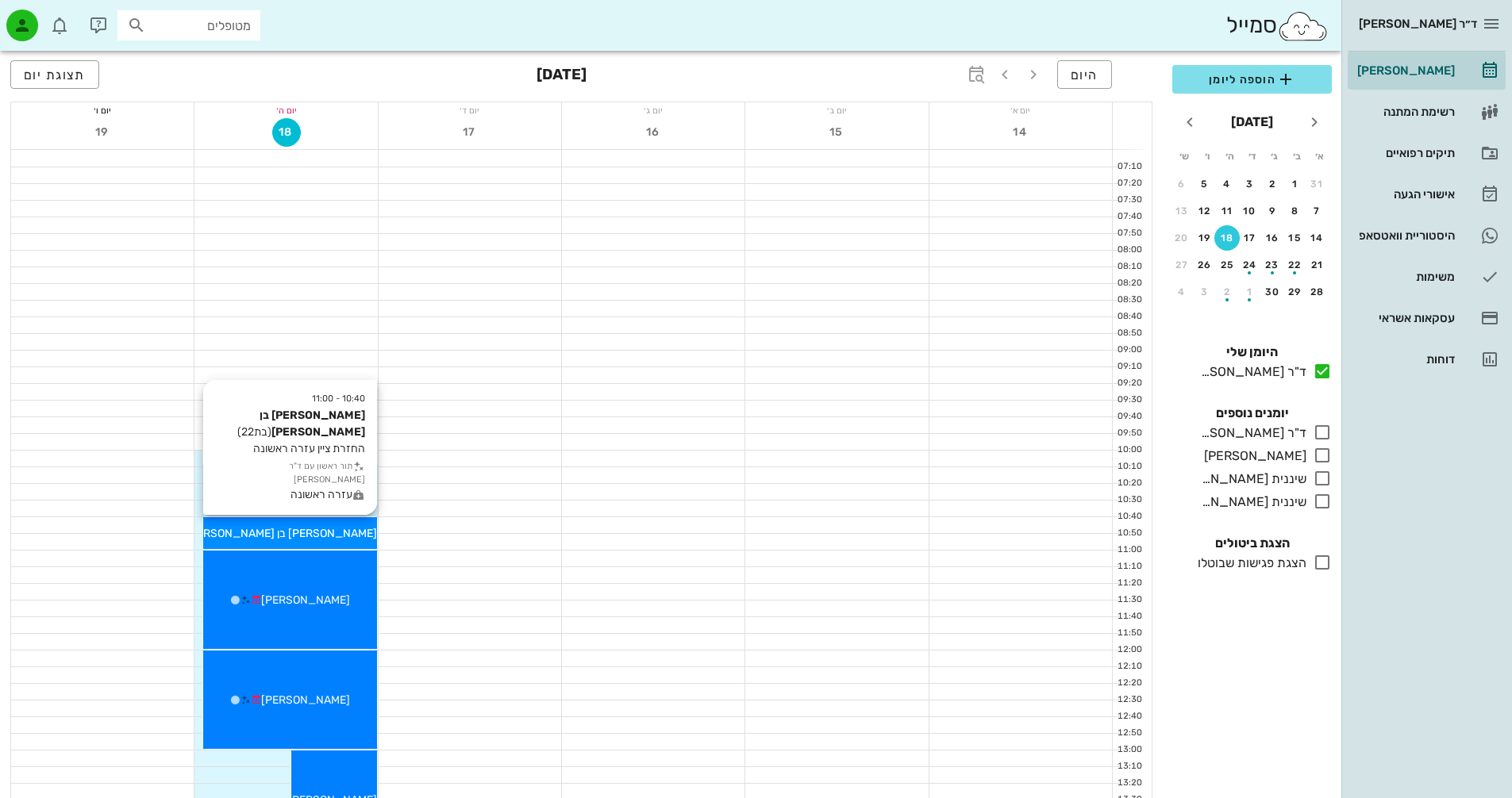
click at [322, 533] on span "[PERSON_NAME] בן [PERSON_NAME]" at bounding box center [282, 533] width 192 height 14
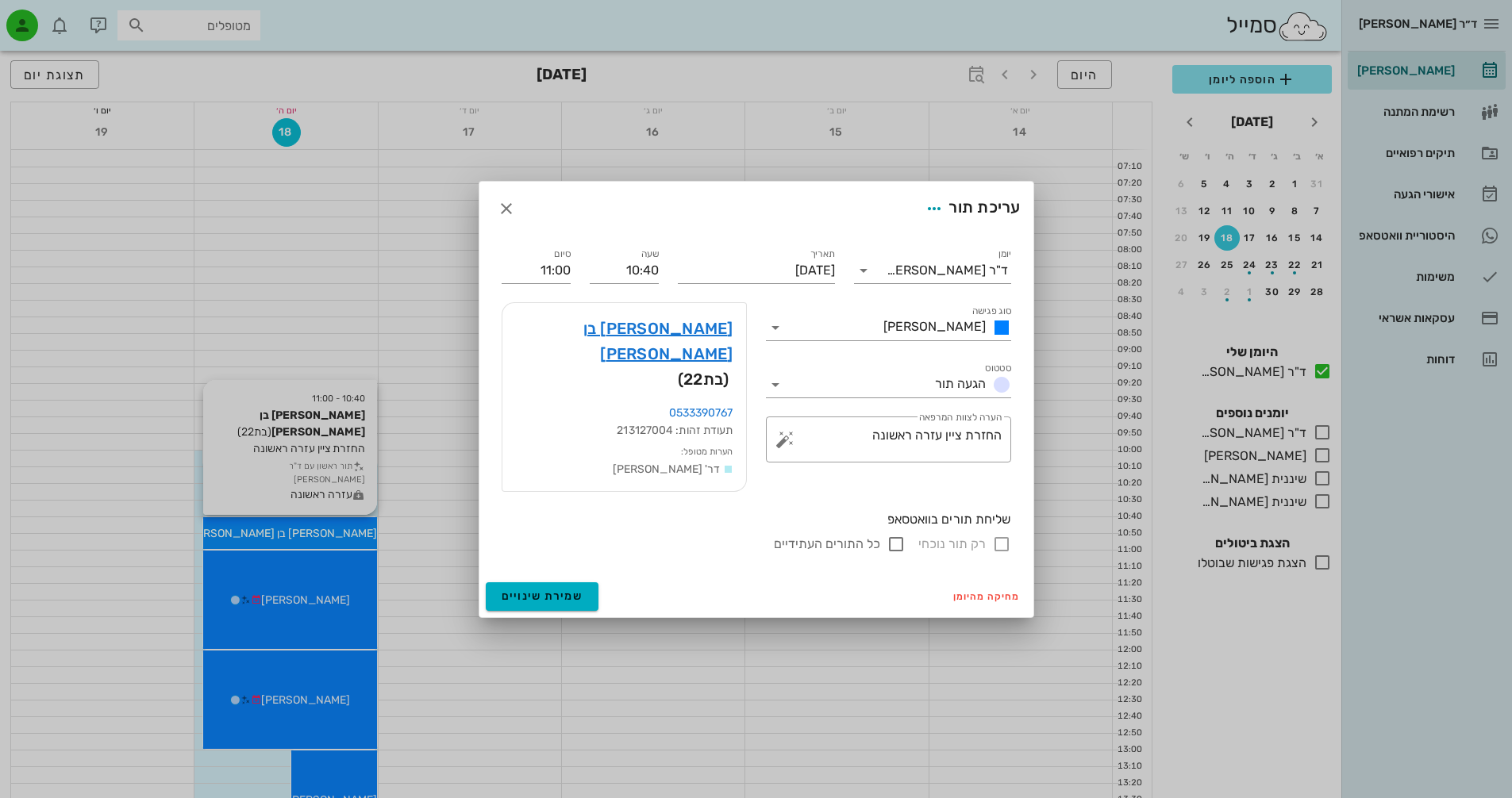
click at [322, 533] on div at bounding box center [756, 399] width 1512 height 798
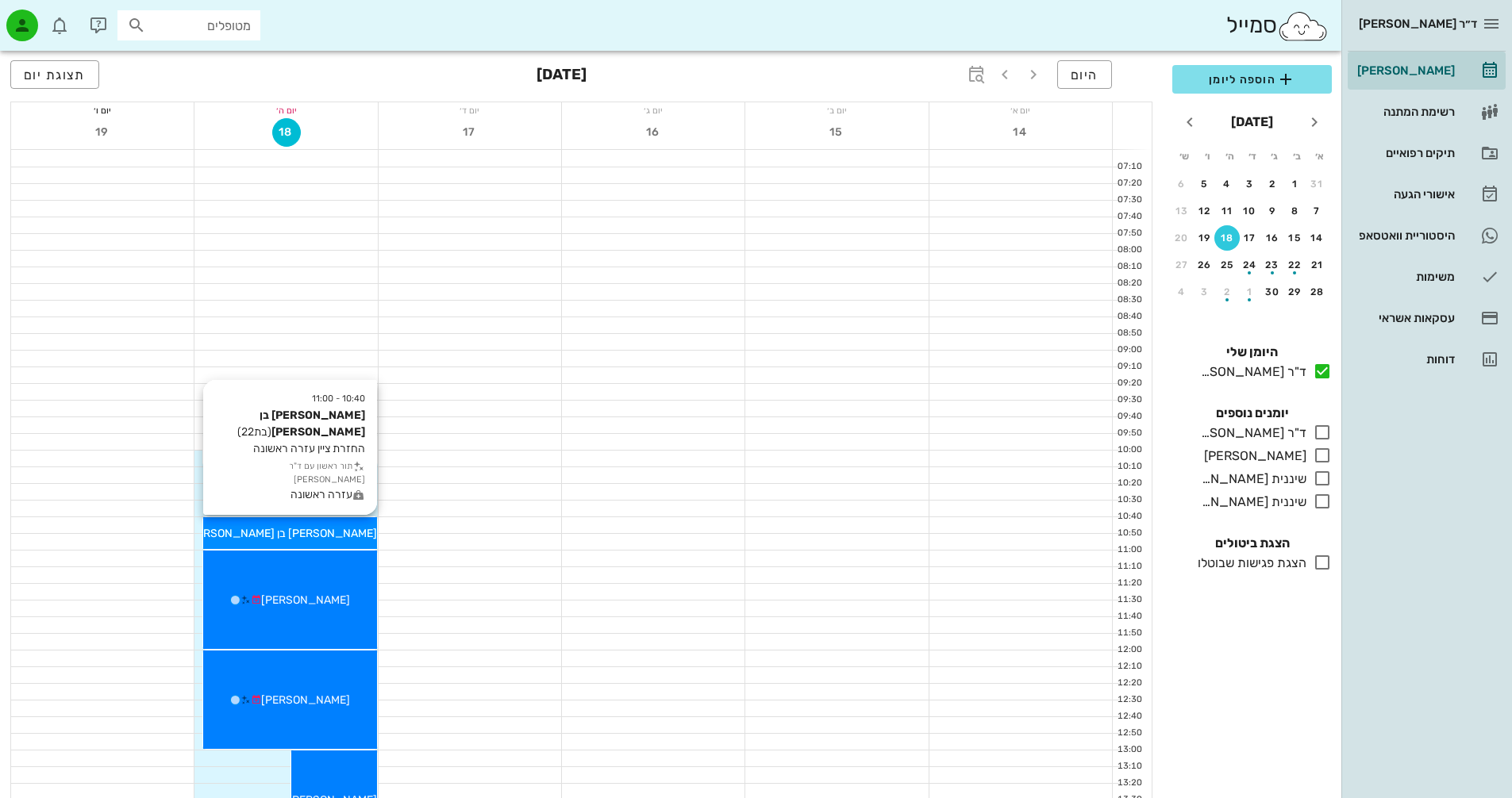
click at [186, 537] on icon at bounding box center [180, 533] width 10 height 10
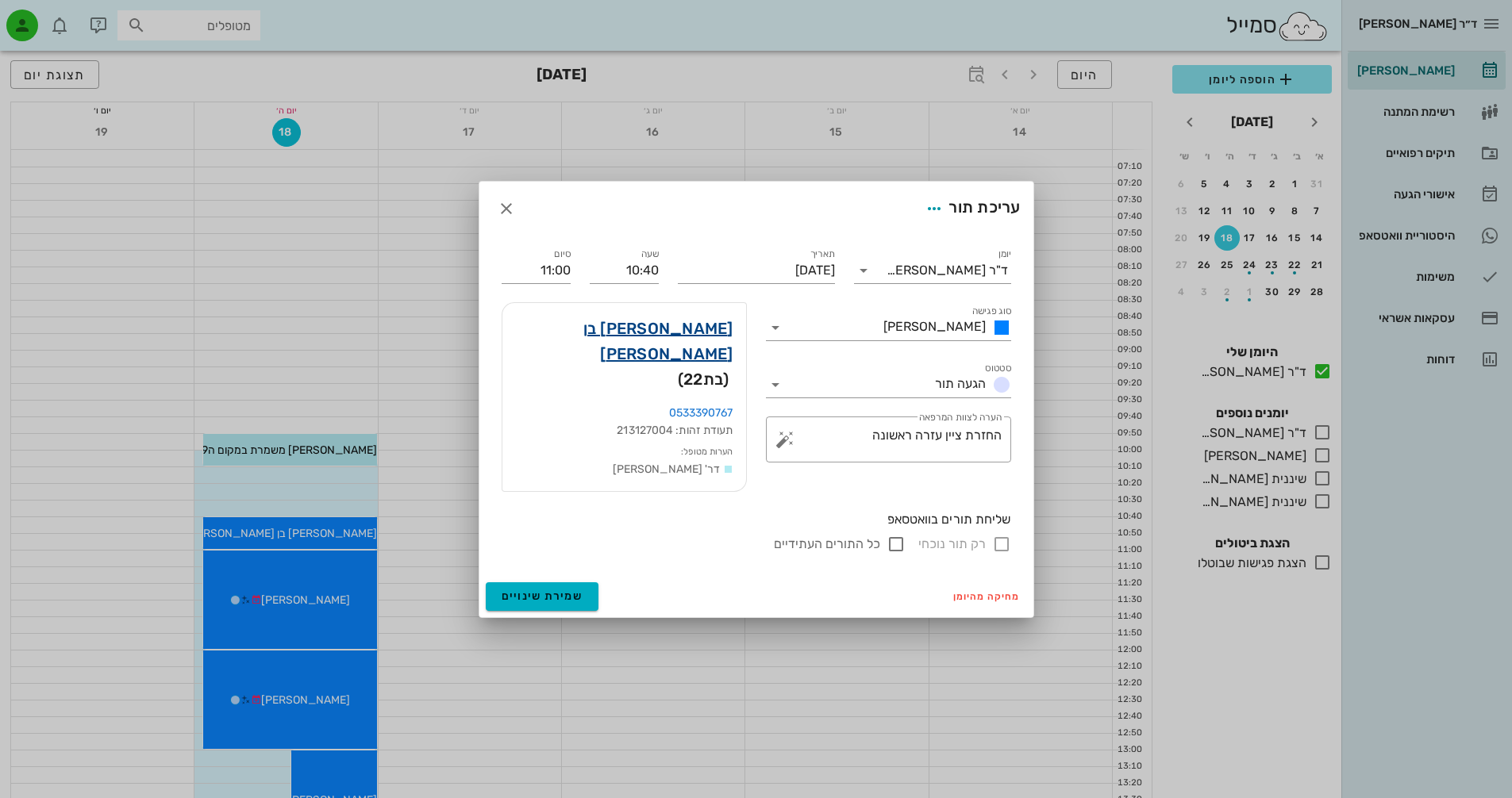
click at [687, 342] on link "[PERSON_NAME] בן [PERSON_NAME]" at bounding box center [623, 342] width 218 height 51
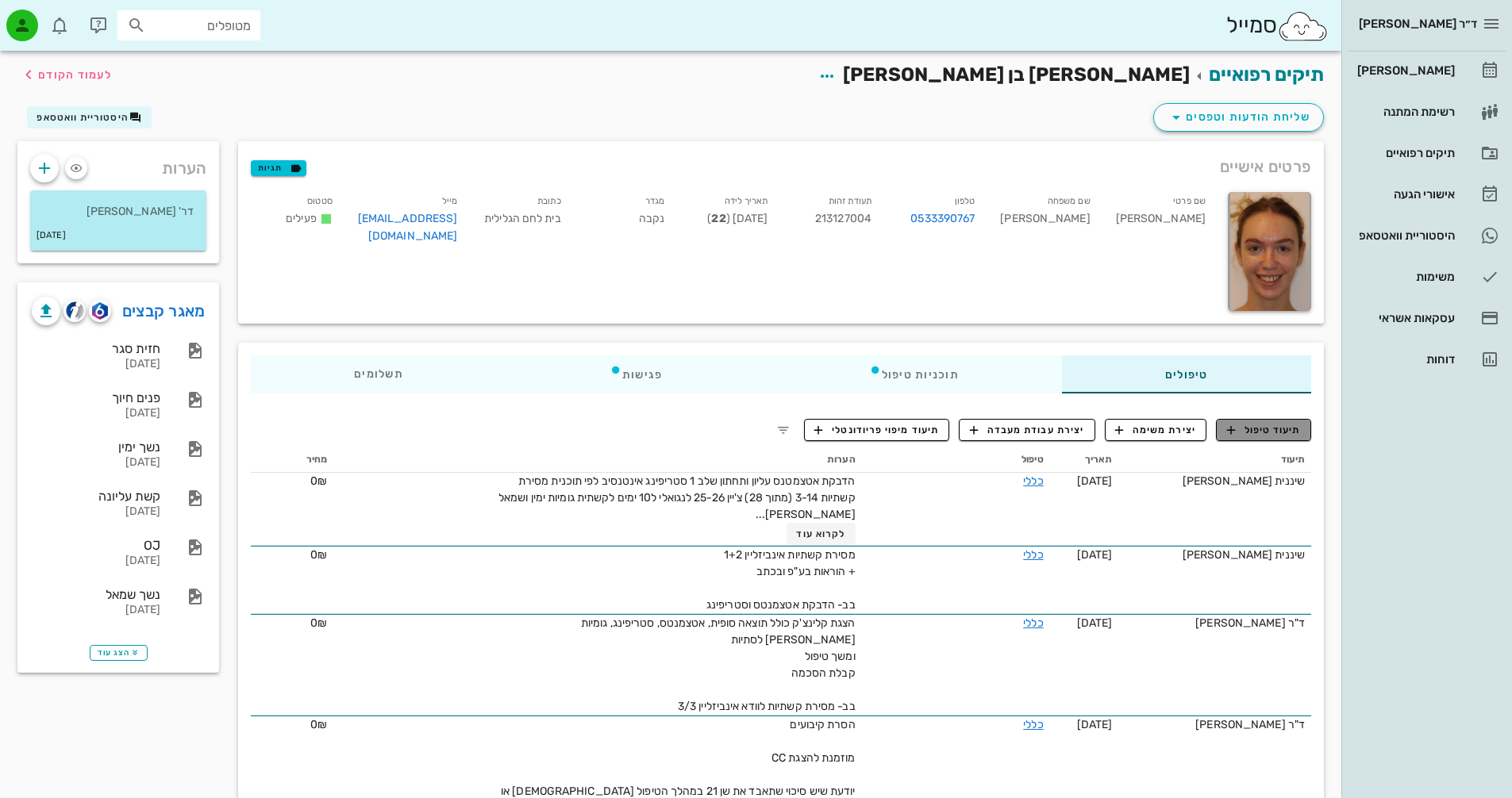
click at [1282, 432] on span "תיעוד טיפול" at bounding box center [1264, 430] width 73 height 14
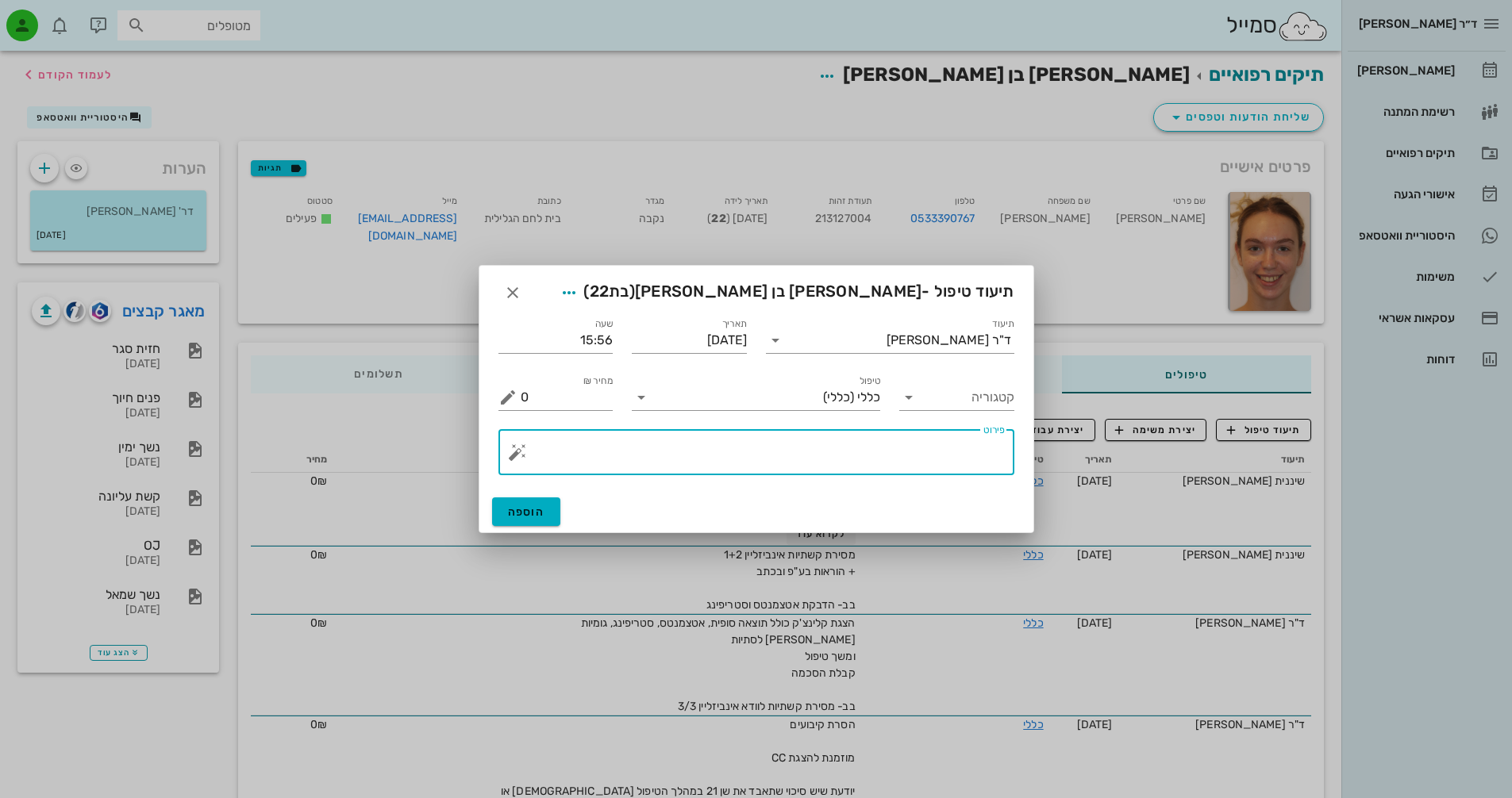
click at [972, 455] on textarea "פירוט" at bounding box center [762, 456] width 485 height 38
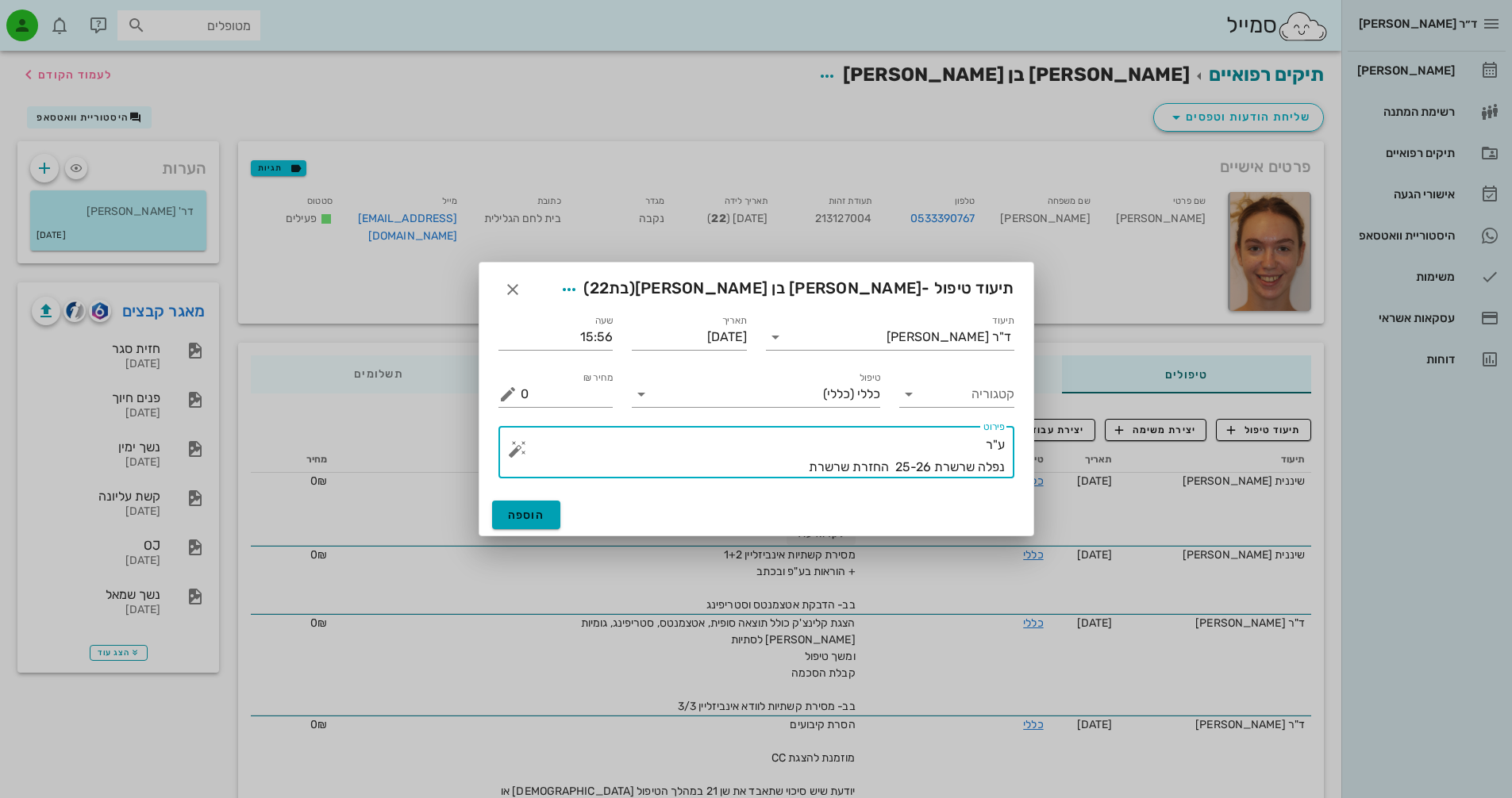
type textarea "ע"ר נפלה שרשרת 25-26 החזרת שרשרת"
click at [523, 513] on span "הוספה" at bounding box center [526, 515] width 38 height 14
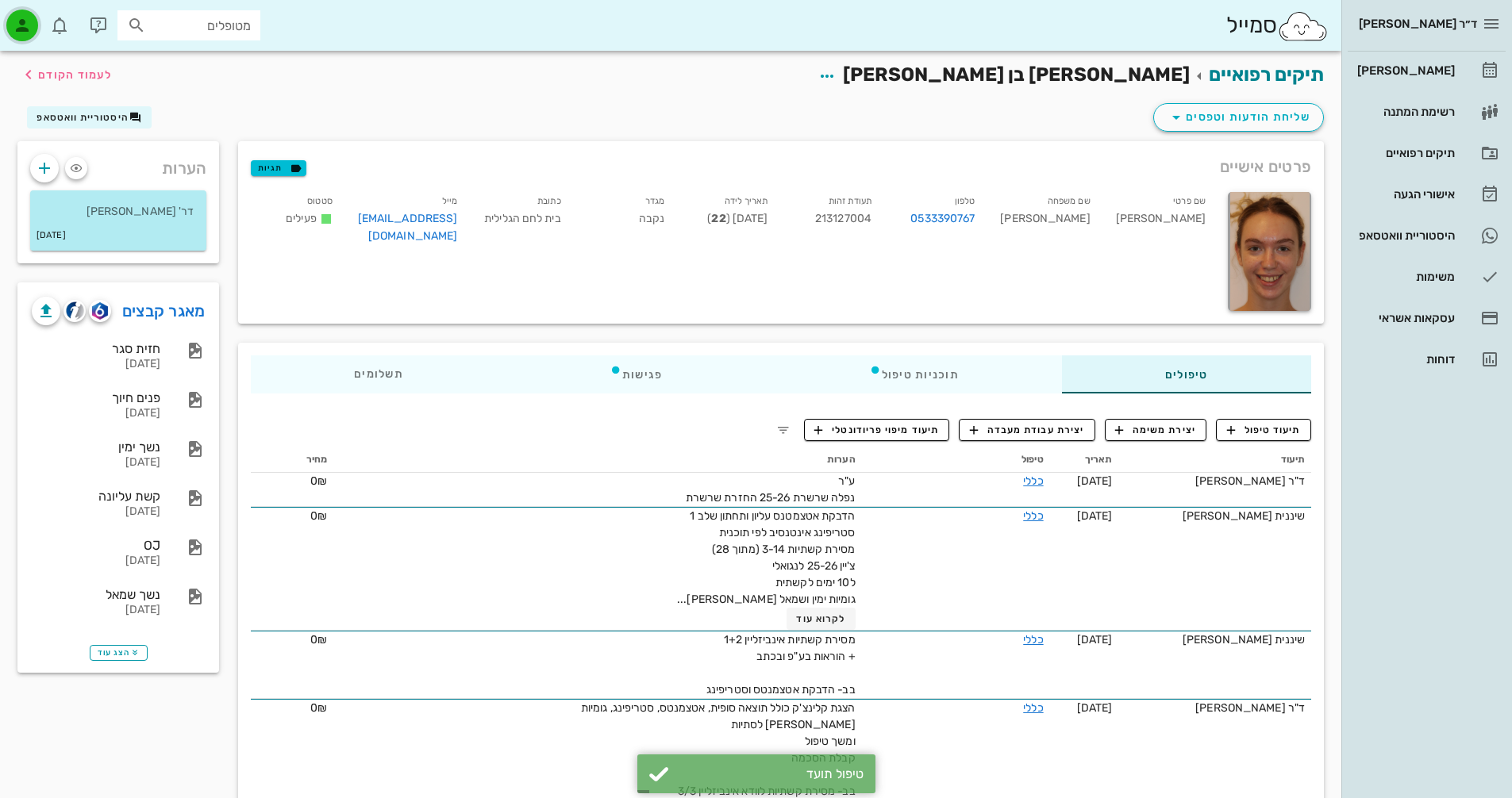
click at [18, 34] on icon "button" at bounding box center [22, 26] width 19 height 19
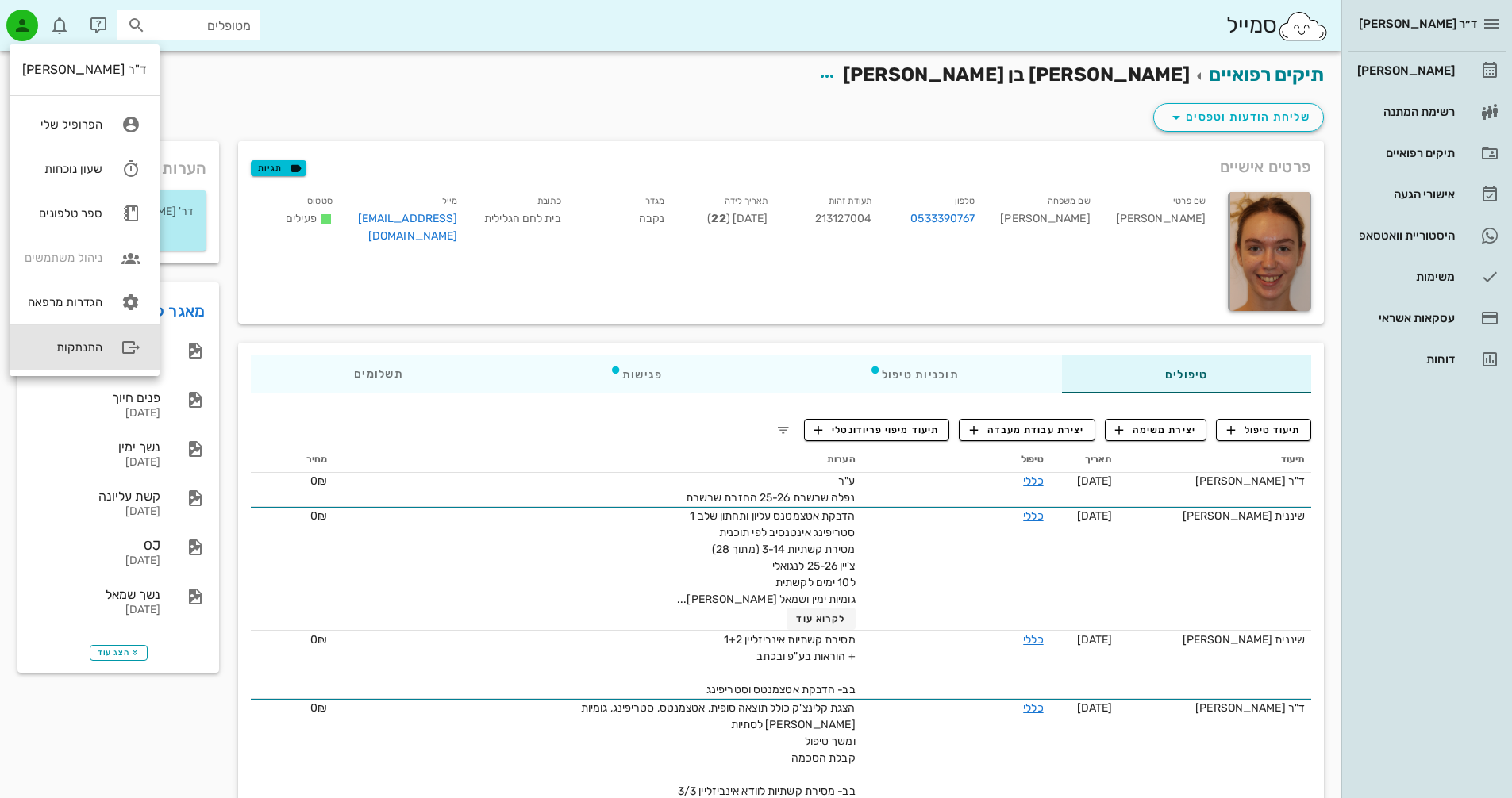
click at [115, 349] on icon at bounding box center [131, 348] width 32 height 32
